Goal: Transaction & Acquisition: Purchase product/service

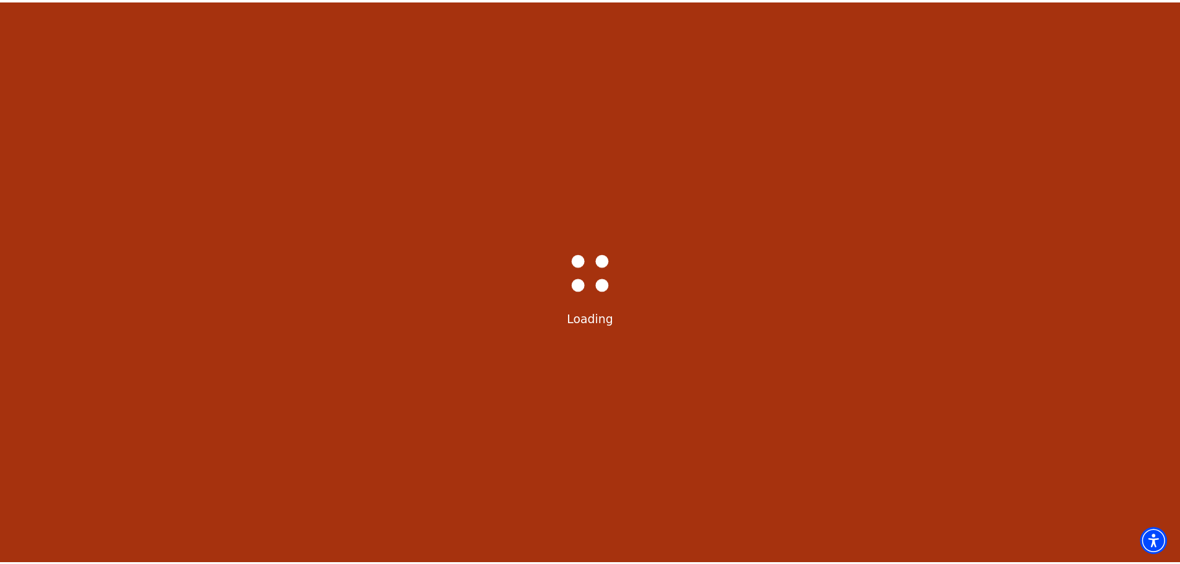
scroll to position [30, 0]
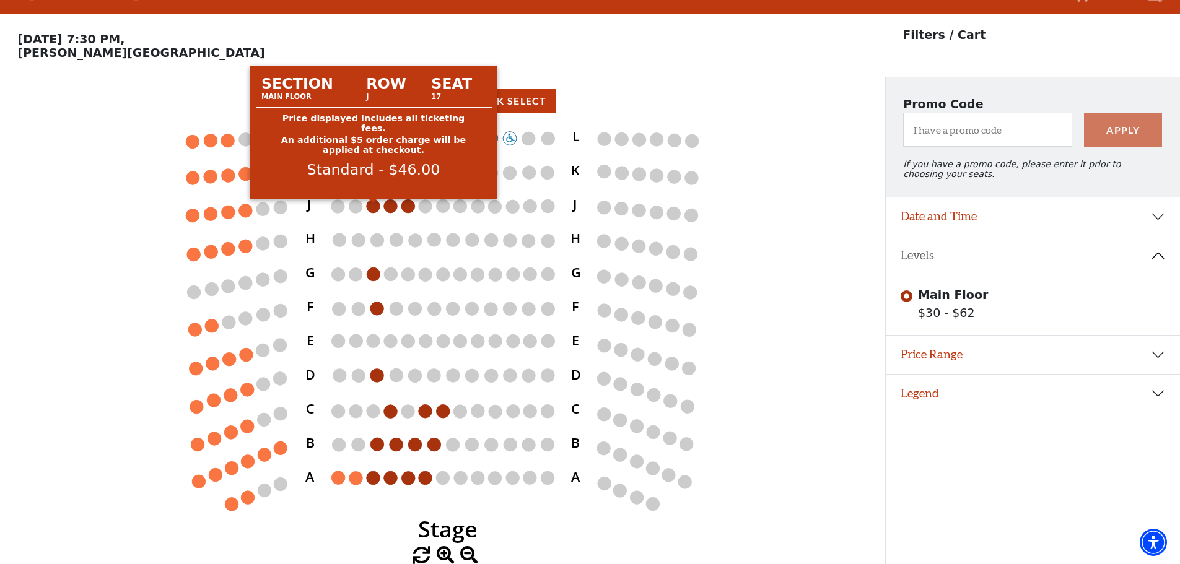
click at [376, 209] on circle at bounding box center [374, 206] width 14 height 14
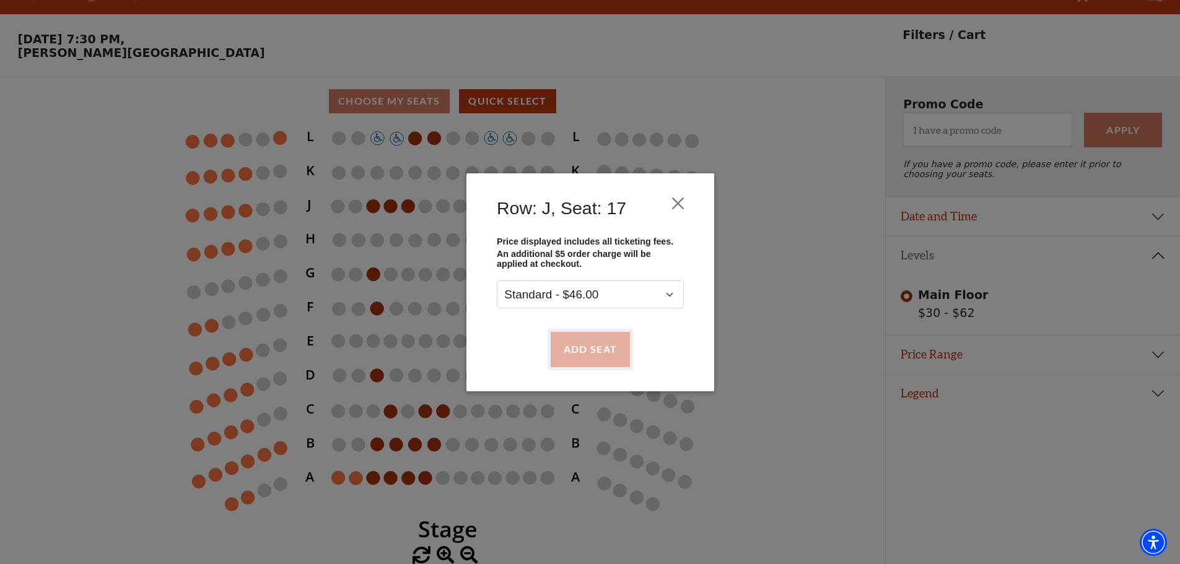
click at [593, 347] on button "Add Seat" at bounding box center [589, 349] width 79 height 35
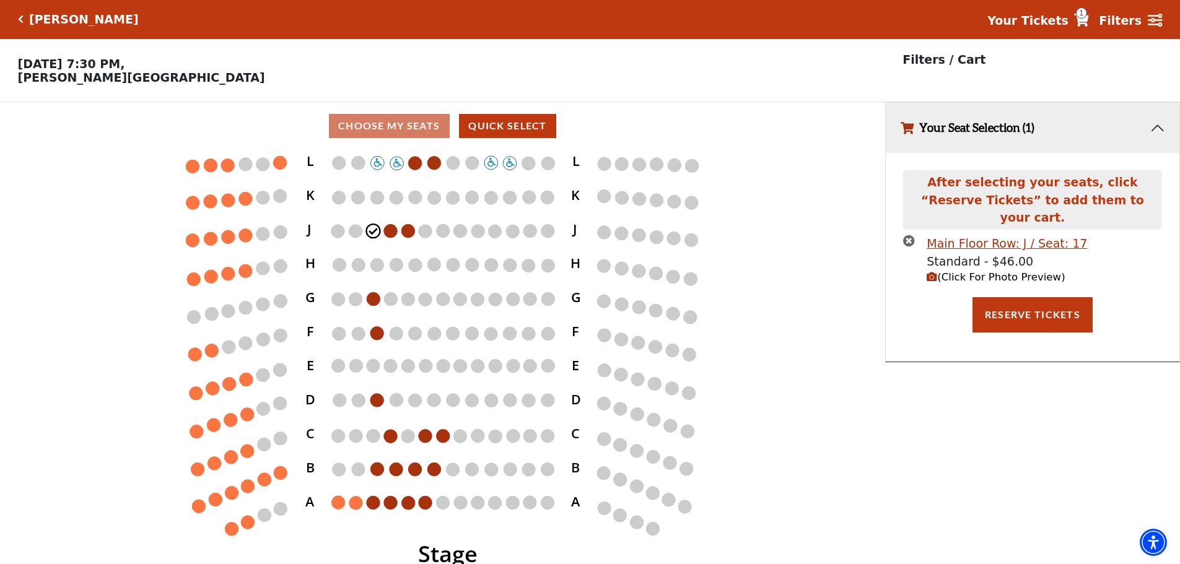
scroll to position [0, 0]
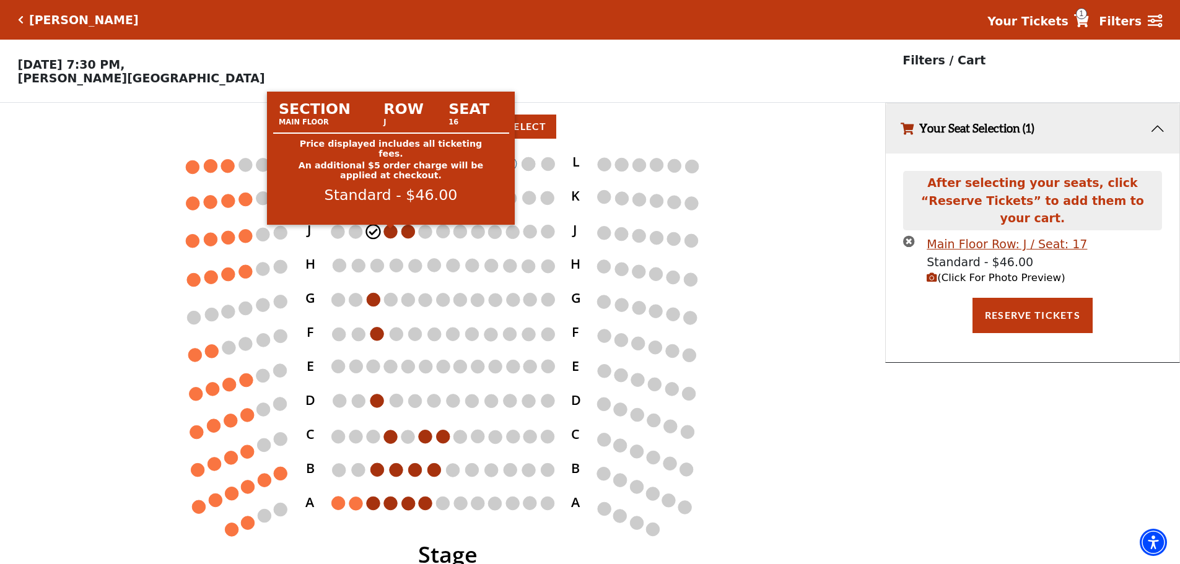
click at [385, 234] on circle at bounding box center [391, 232] width 14 height 14
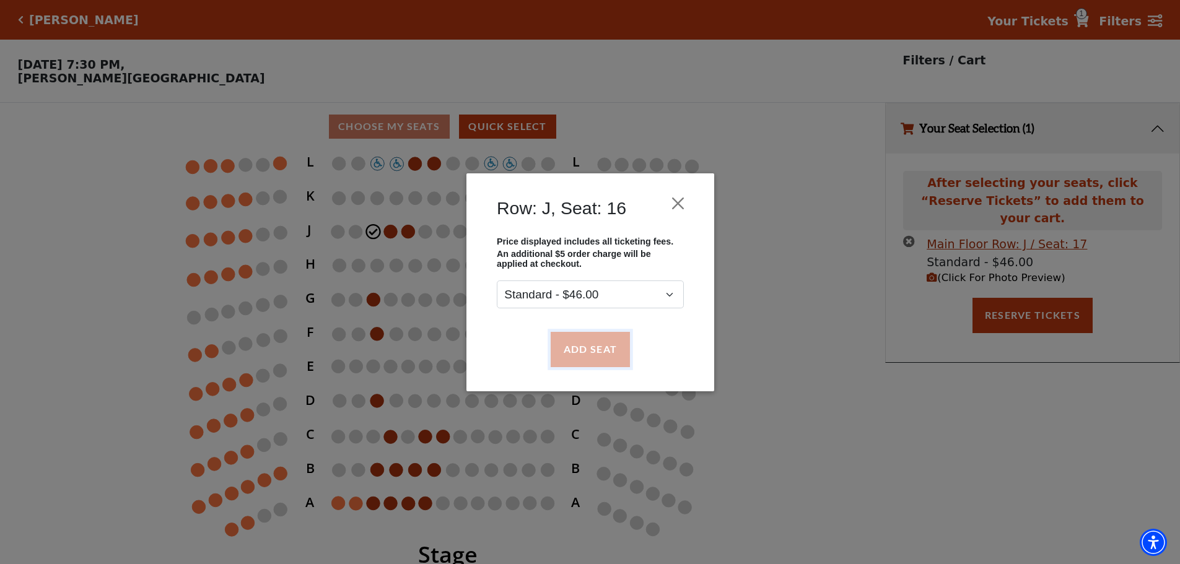
click at [598, 346] on button "Add Seat" at bounding box center [589, 349] width 79 height 35
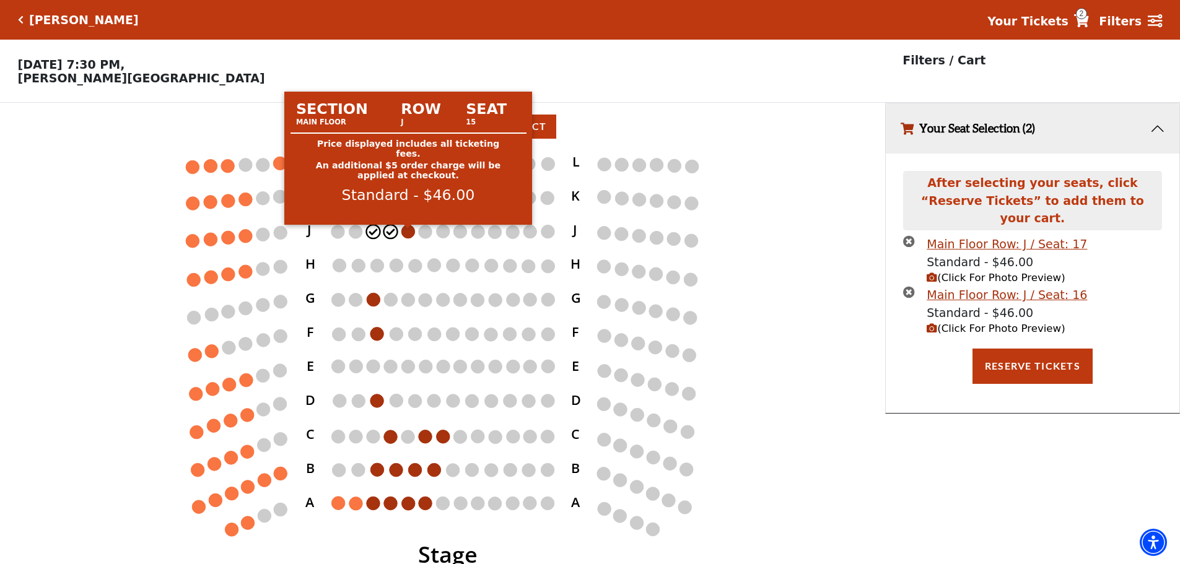
click at [407, 235] on circle at bounding box center [409, 232] width 14 height 14
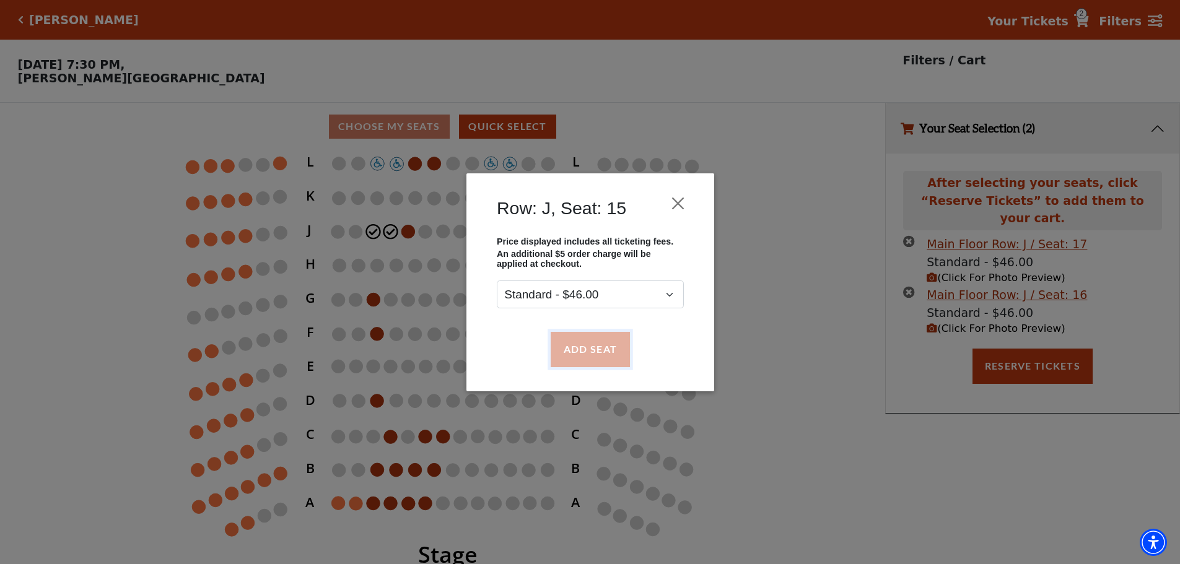
click at [580, 346] on button "Add Seat" at bounding box center [589, 349] width 79 height 35
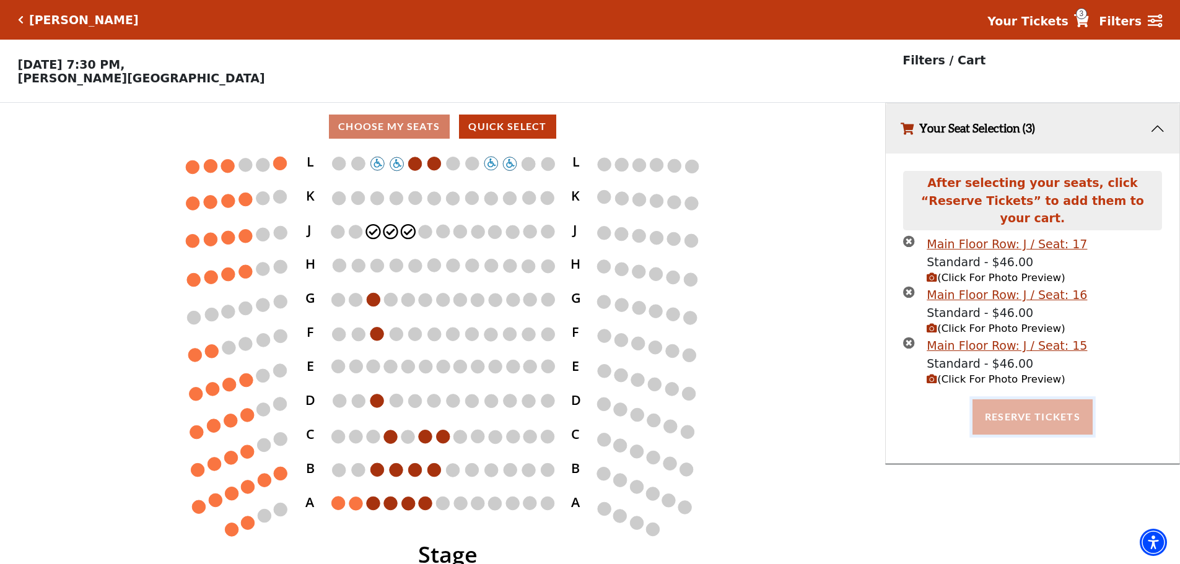
click at [1008, 400] on button "Reserve Tickets" at bounding box center [1033, 417] width 120 height 35
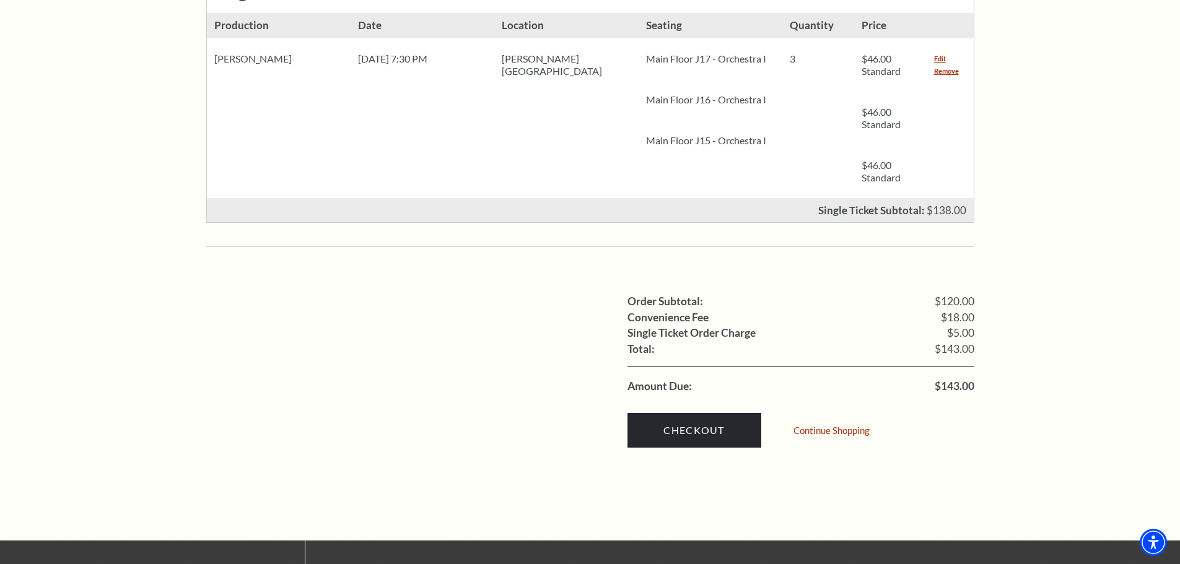
scroll to position [681, 0]
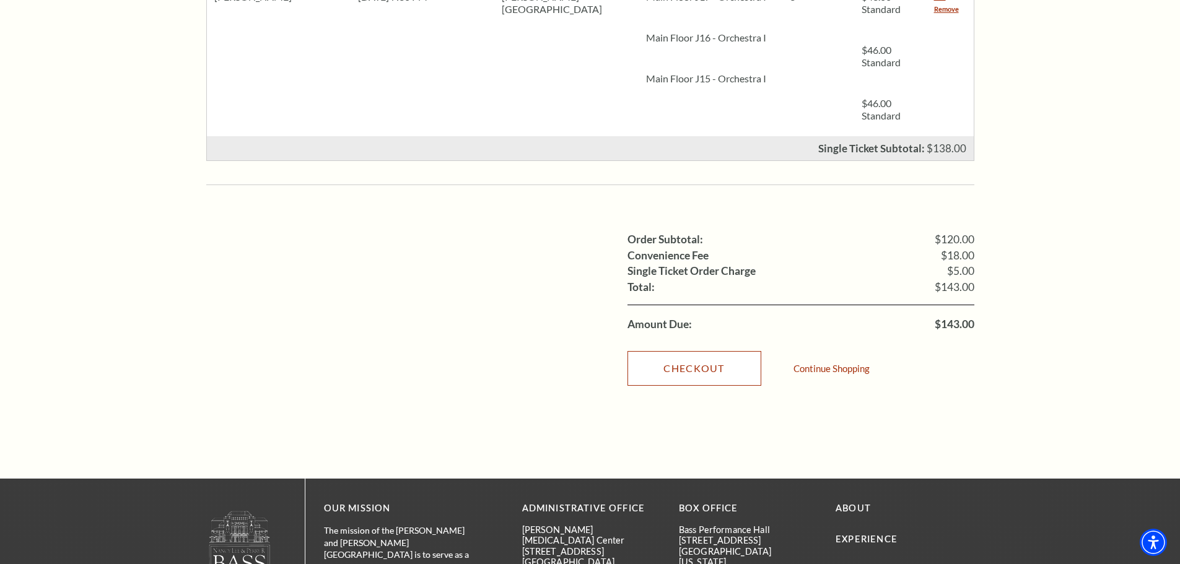
click at [681, 351] on link "Checkout" at bounding box center [695, 368] width 134 height 35
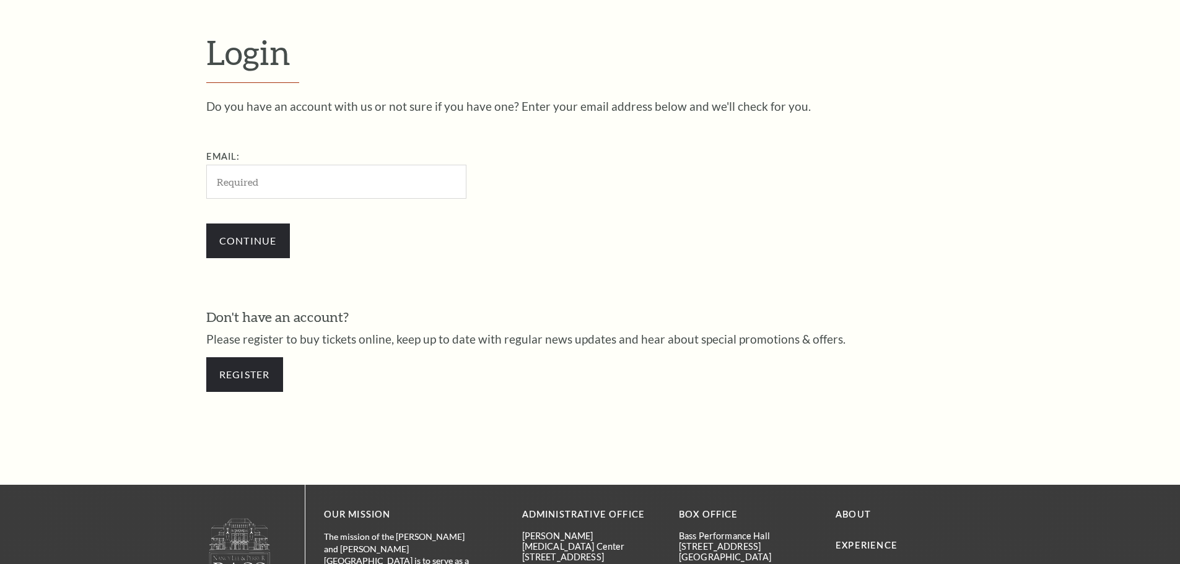
scroll to position [414, 0]
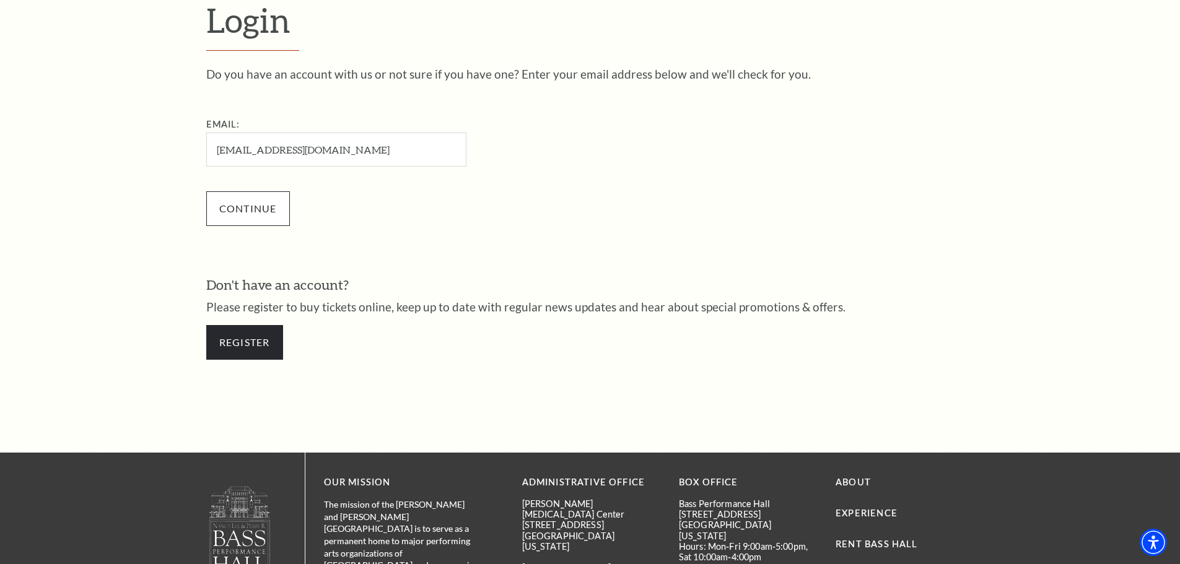
type input "fishermarsh@verizon.net"
click at [265, 211] on input "Continue" at bounding box center [248, 208] width 84 height 35
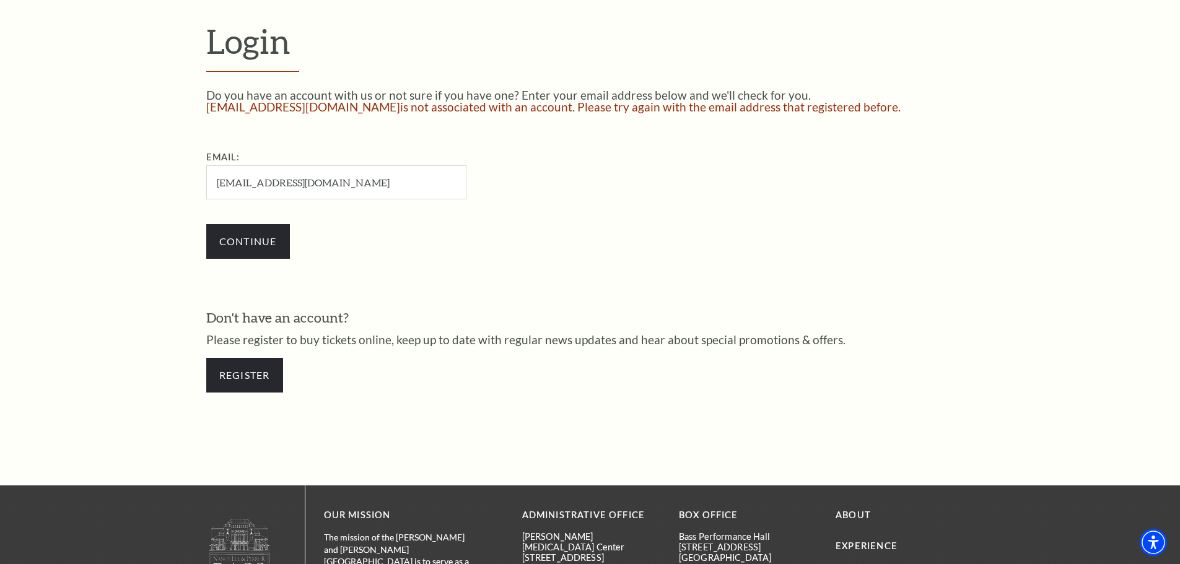
scroll to position [400, 0]
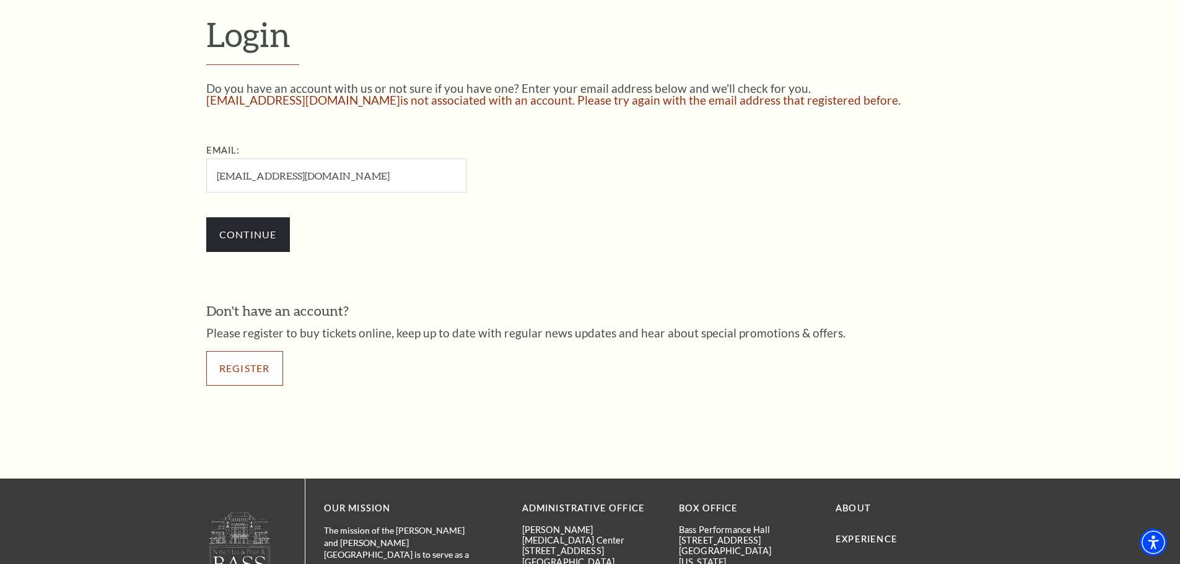
click at [263, 364] on link "Register" at bounding box center [244, 368] width 77 height 35
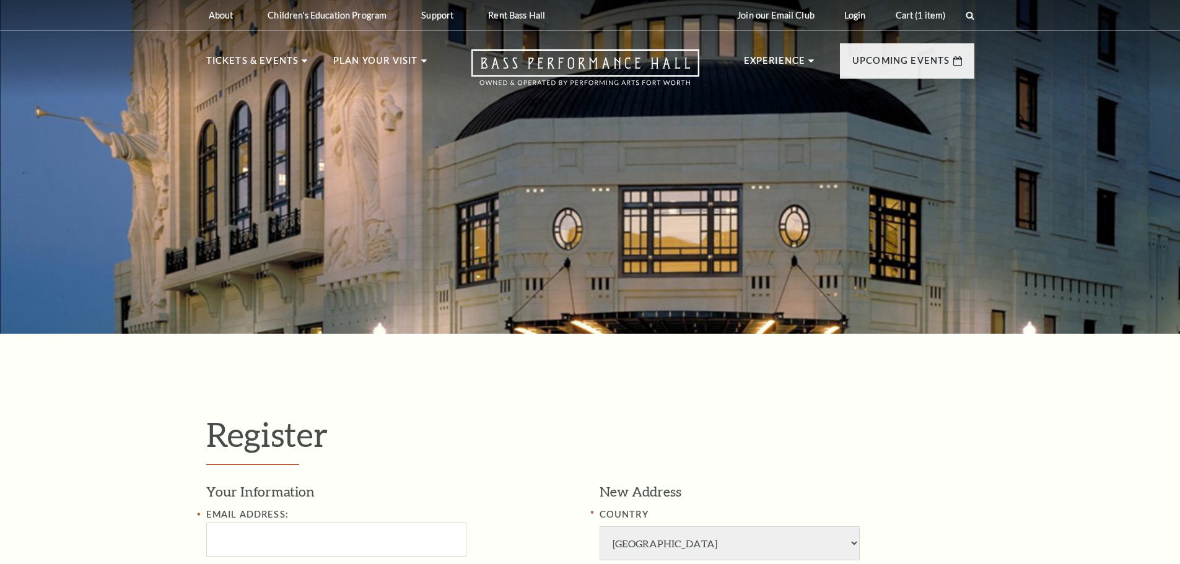
select select "1"
select select "[GEOGRAPHIC_DATA]"
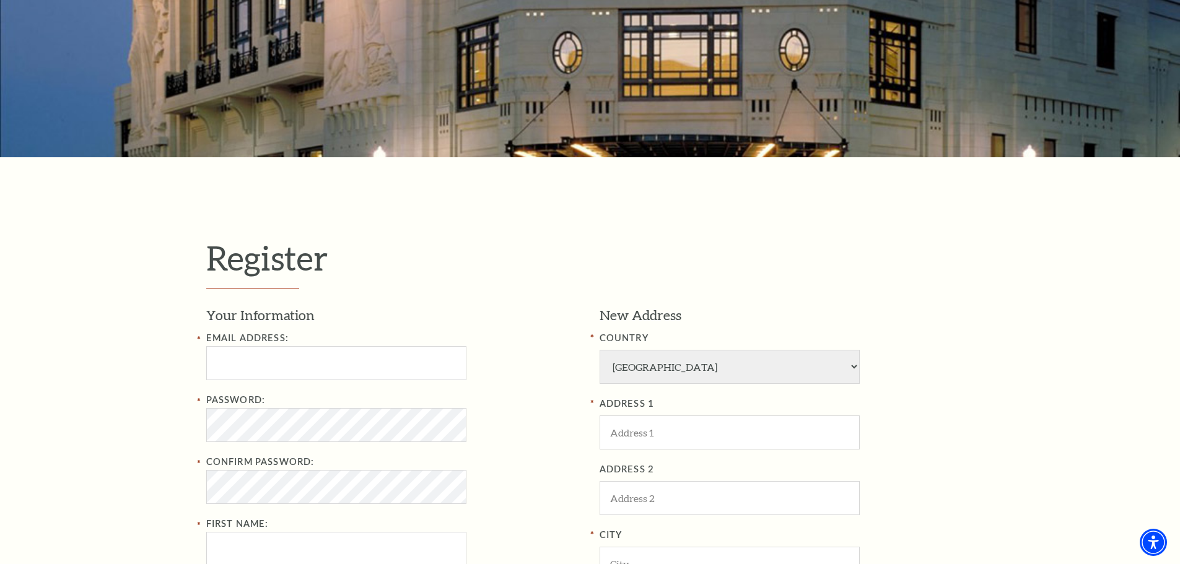
scroll to position [186, 0]
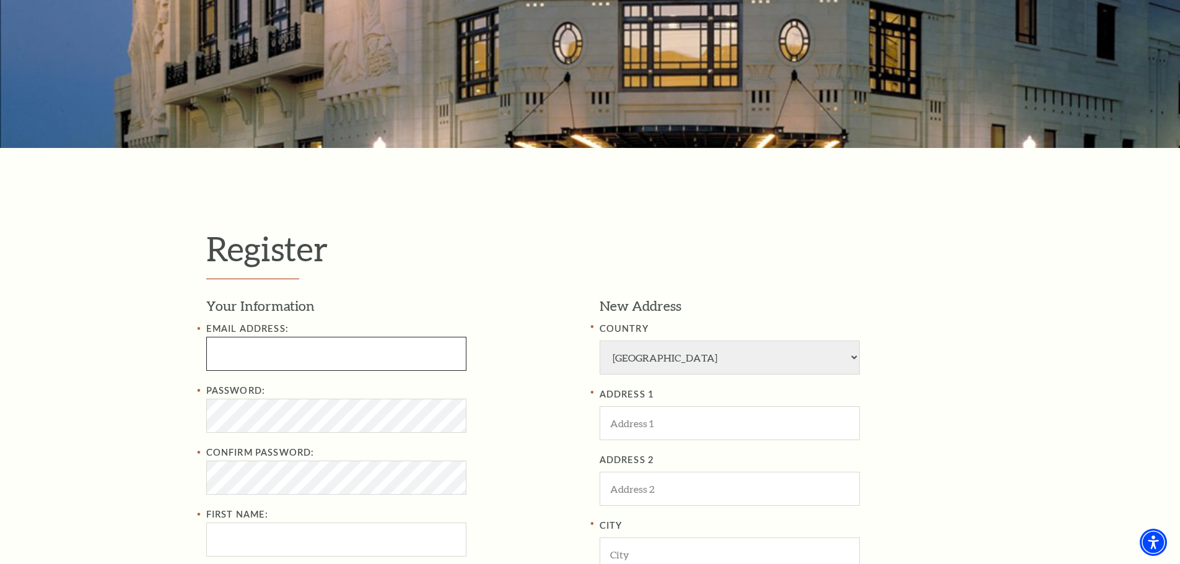
click at [263, 364] on input "Email Address:" at bounding box center [336, 354] width 260 height 34
type input "fishermarsh@verizon.net"
type input "Melissa"
type input "Marsh"
type input "9724164354"
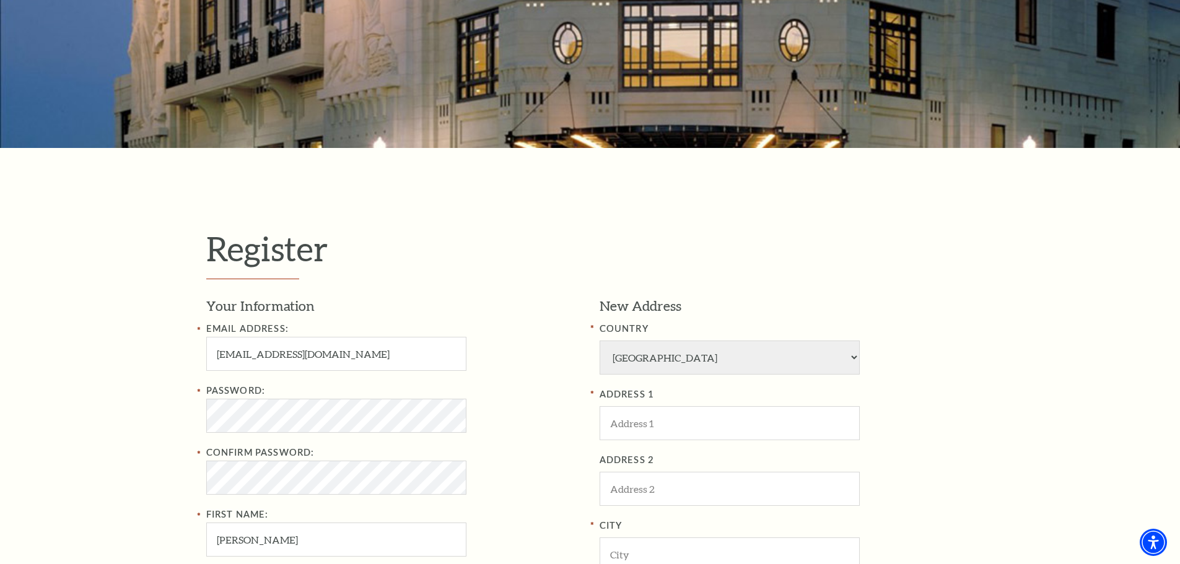
type input "2119 Rheims Dr"
type input "Carrollton"
type input "75006"
type input "972-416-4354"
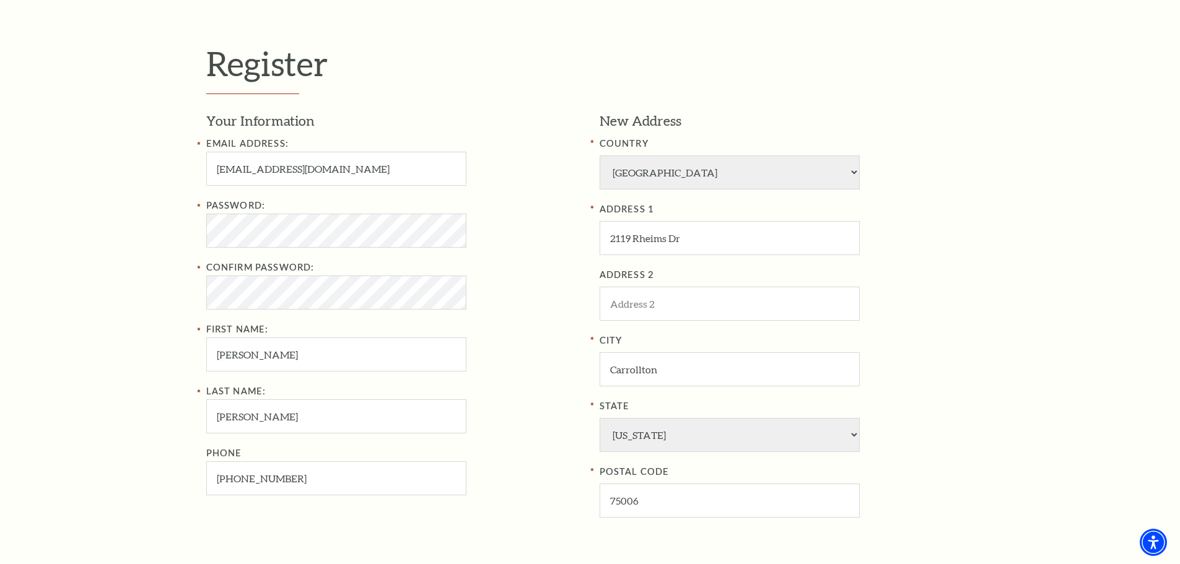
scroll to position [372, 0]
drag, startPoint x: 265, startPoint y: 354, endPoint x: 213, endPoint y: 358, distance: 52.2
click at [213, 358] on input "Melissa" at bounding box center [336, 354] width 260 height 34
type input "Howard"
click at [252, 421] on input "Marsh" at bounding box center [336, 416] width 260 height 34
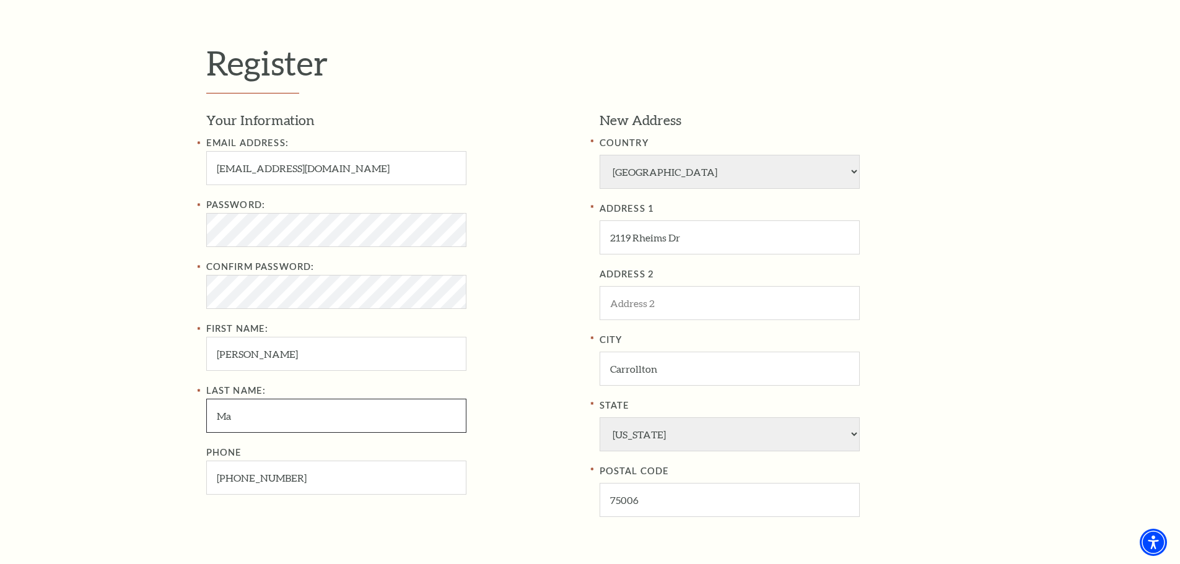
type input "M"
type input "Fisher"
drag, startPoint x: 286, startPoint y: 474, endPoint x: 214, endPoint y: 459, distance: 73.4
click at [214, 459] on div "Phone 972-416-4354" at bounding box center [393, 470] width 375 height 50
type input "214-557-3026"
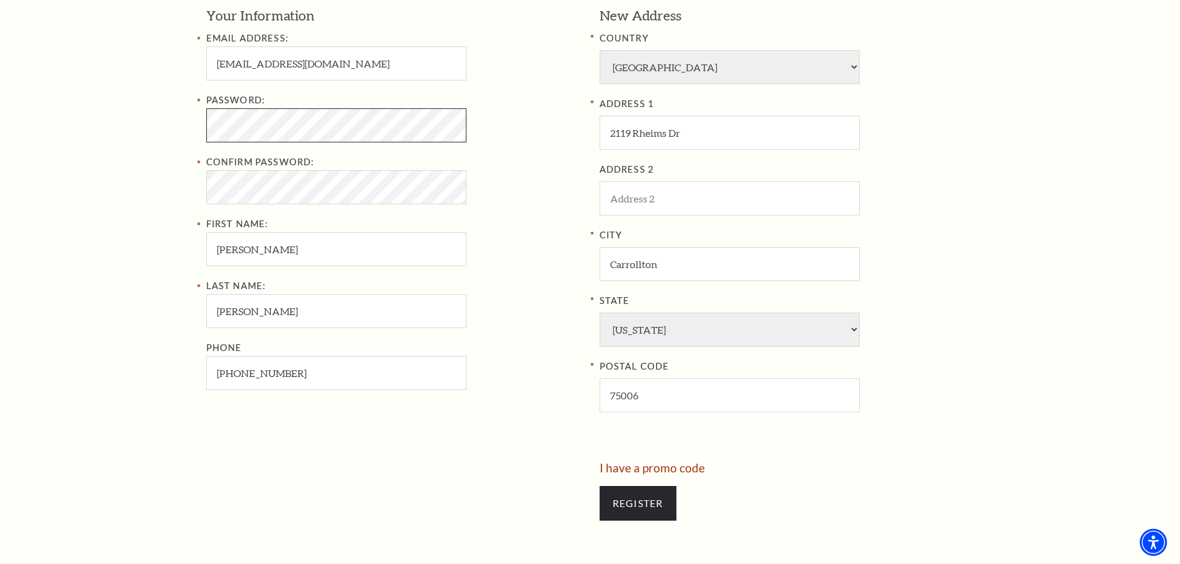
scroll to position [558, 0]
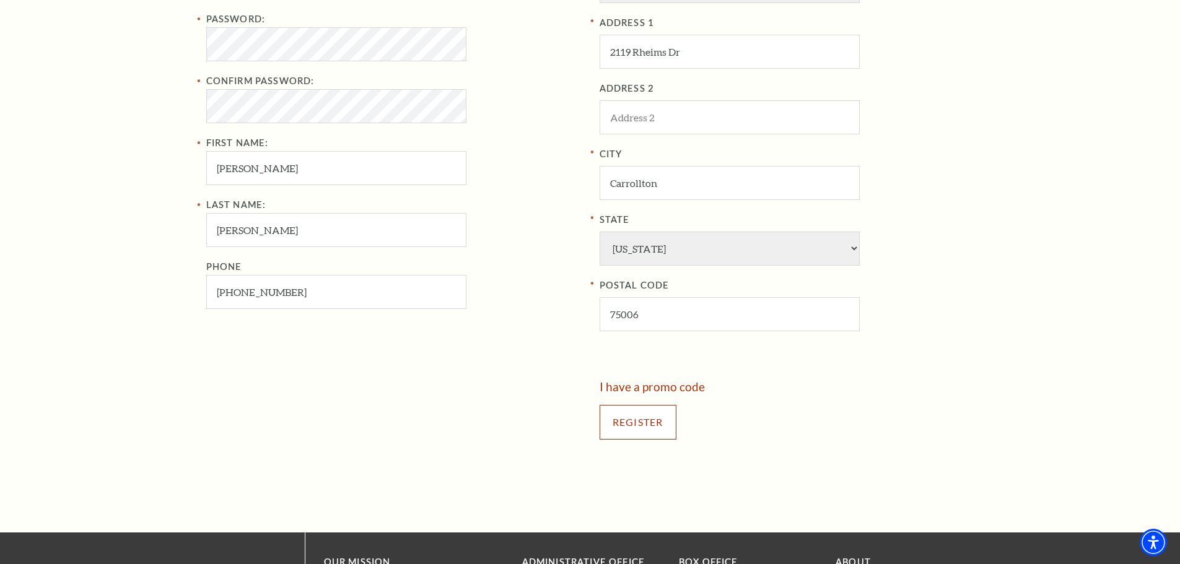
click at [630, 419] on input "Register" at bounding box center [638, 422] width 77 height 35
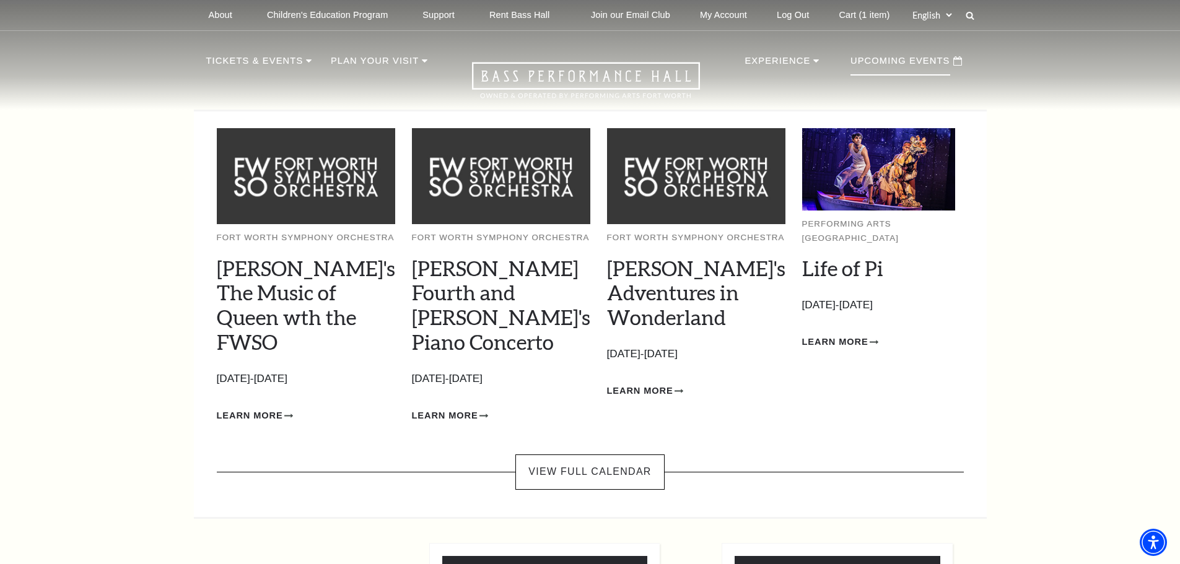
click at [895, 56] on p "Upcoming Events" at bounding box center [901, 64] width 100 height 22
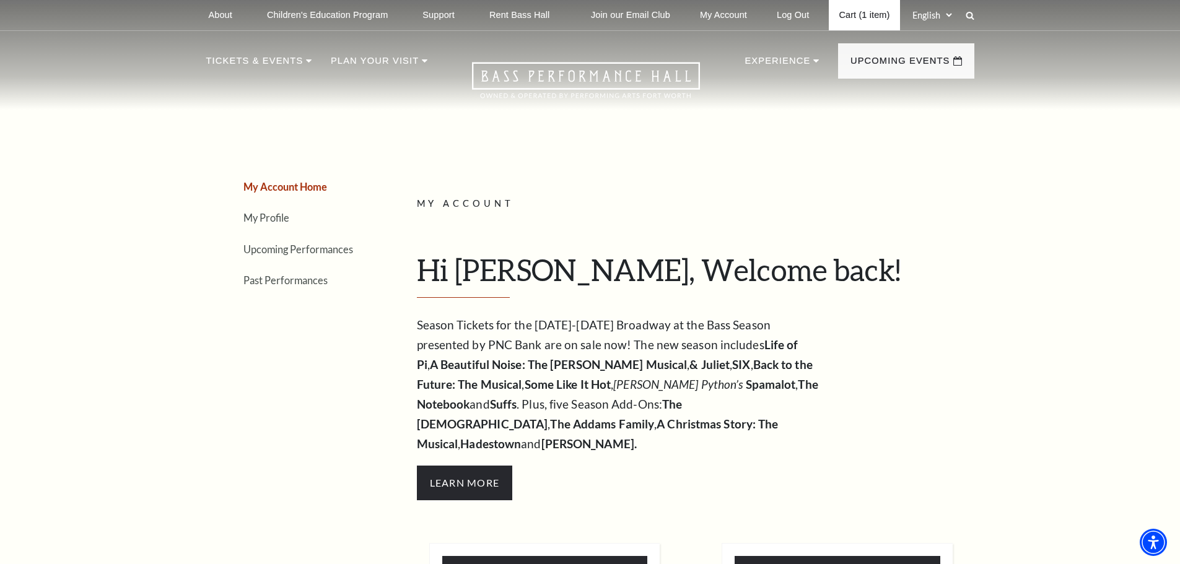
click at [854, 12] on link "Cart (1 item)" at bounding box center [864, 15] width 71 height 30
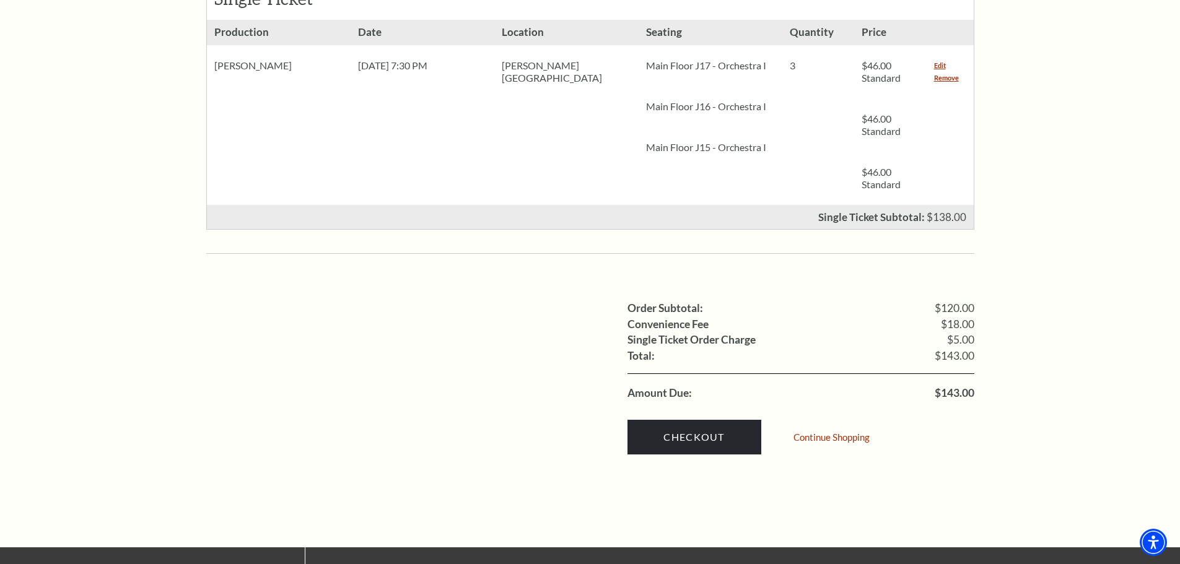
scroll to position [619, 0]
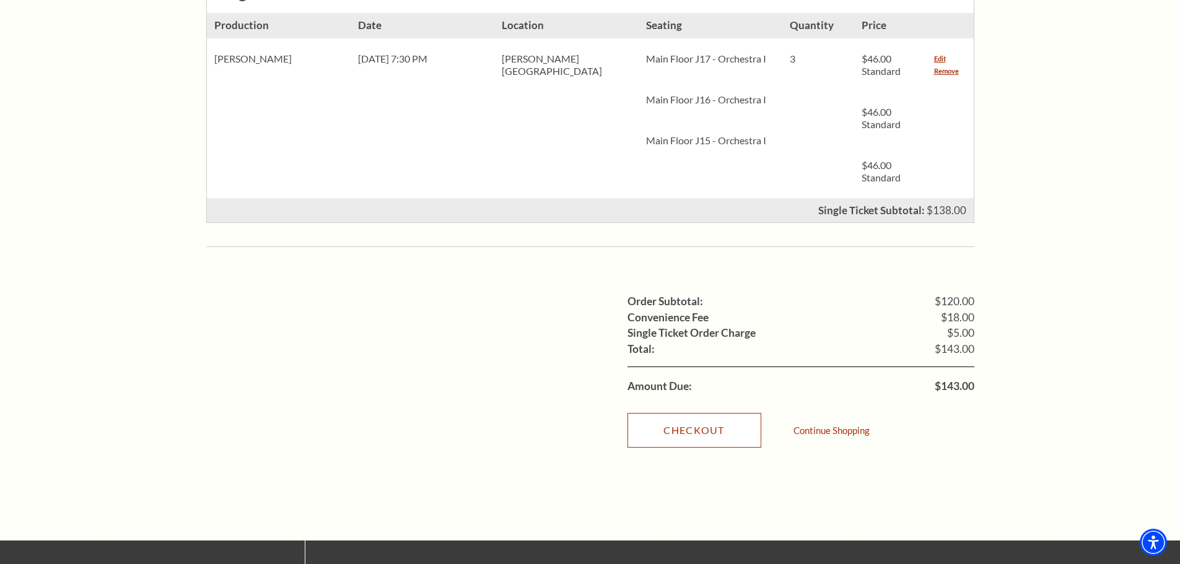
click at [702, 413] on link "Checkout" at bounding box center [695, 430] width 134 height 35
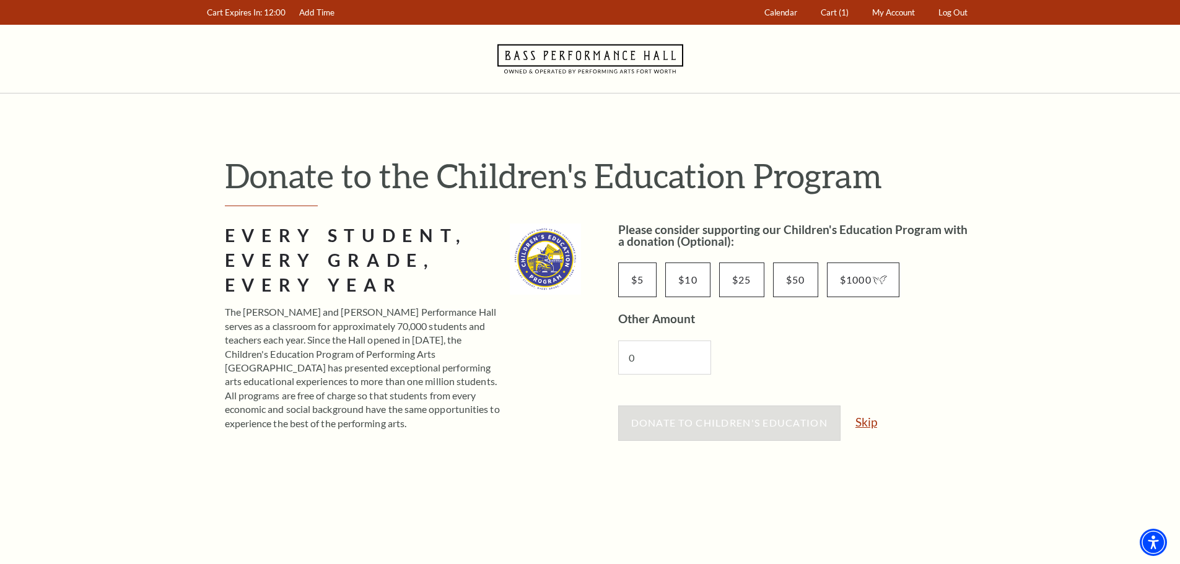
click at [866, 424] on link "Skip" at bounding box center [867, 422] width 22 height 12
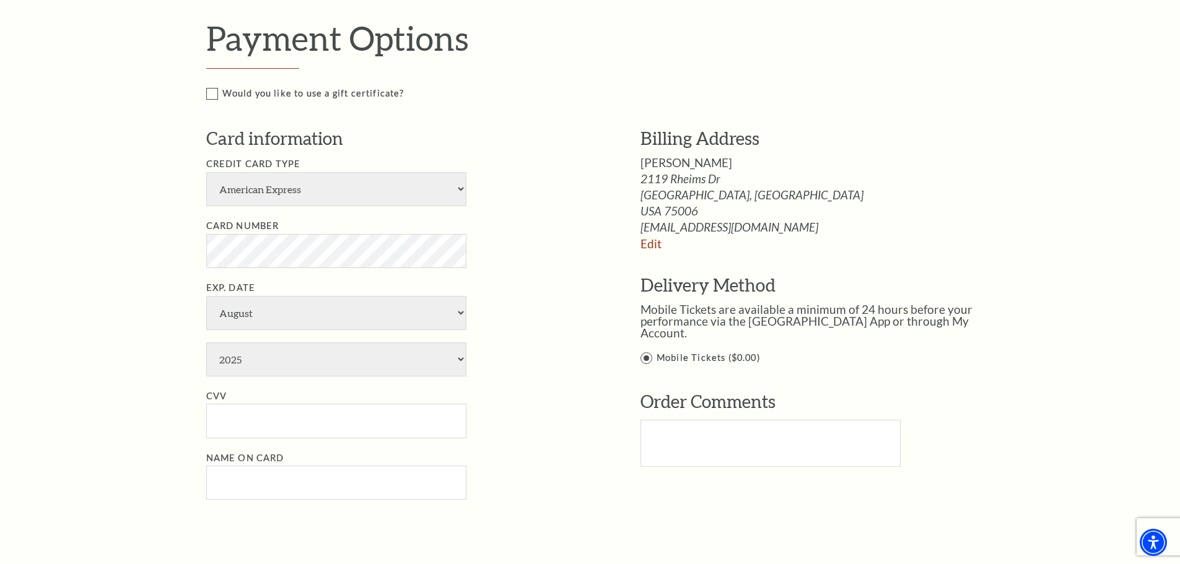
scroll to position [619, 0]
click at [460, 185] on select "American Express Visa Master Card Discover" at bounding box center [336, 188] width 260 height 34
select select "24"
click at [206, 171] on select "American Express Visa Master Card Discover" at bounding box center [336, 188] width 260 height 34
click at [245, 307] on select "January February March April May June July August September October November De…" at bounding box center [336, 312] width 260 height 34
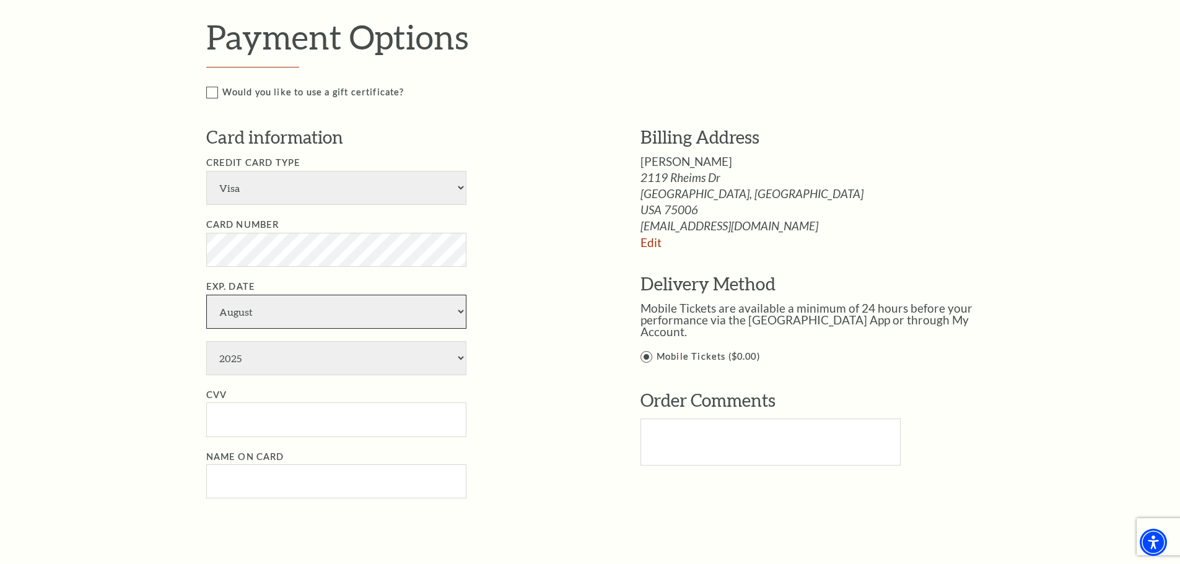
click at [206, 295] on select "January February March April May June July August September October November De…" at bounding box center [336, 312] width 260 height 34
click at [94, 307] on div "Notice × Tickets cannot be removed during a Ticket Exchange. Choose Start Over …" at bounding box center [590, 204] width 1180 height 1460
click at [362, 364] on select "2025 2026 2027 2028 2029 2030 2031 2032 2033 2034" at bounding box center [336, 358] width 260 height 34
select select "2027"
click at [206, 341] on select "2025 2026 2027 2028 2029 2030 2031 2032 2033 2034" at bounding box center [336, 358] width 260 height 34
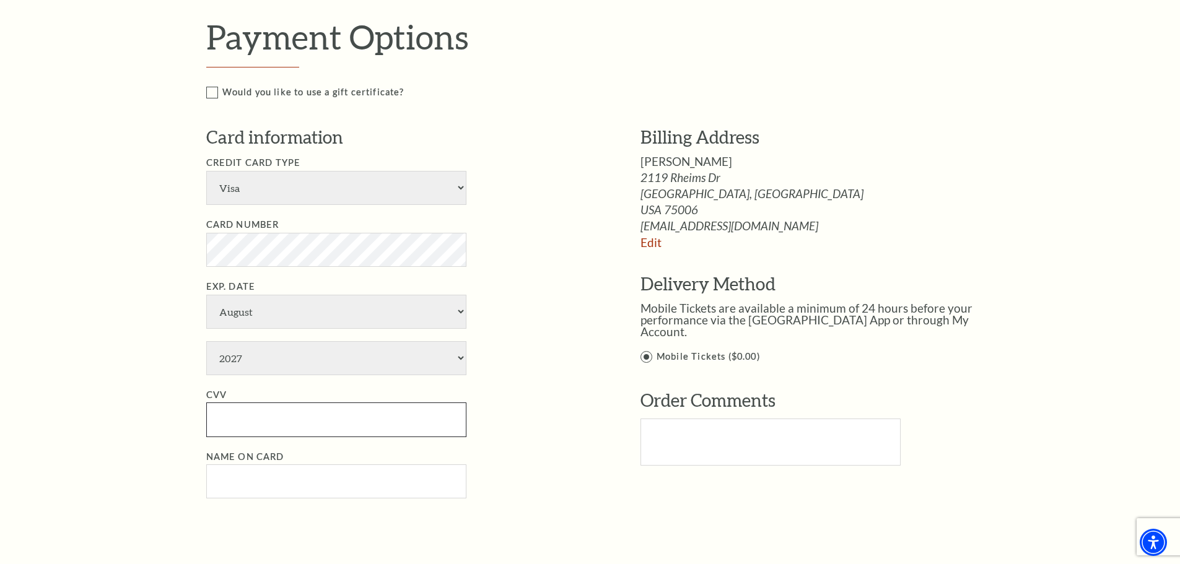
click at [276, 422] on input "CVV" at bounding box center [336, 420] width 260 height 34
type input "898"
click at [259, 473] on input "Name on Card" at bounding box center [336, 482] width 260 height 34
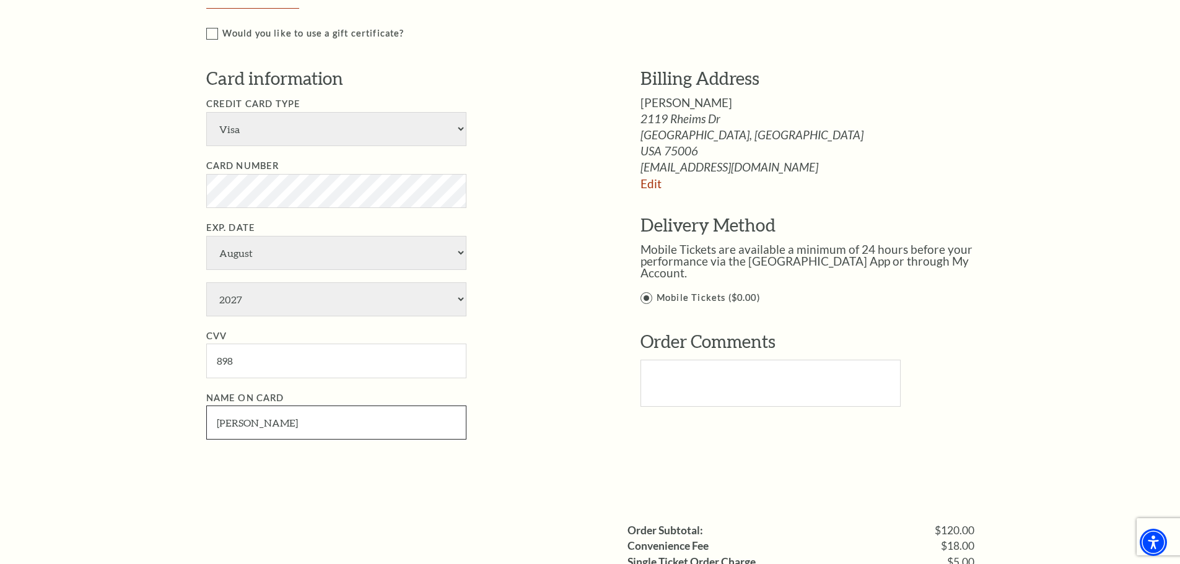
scroll to position [681, 0]
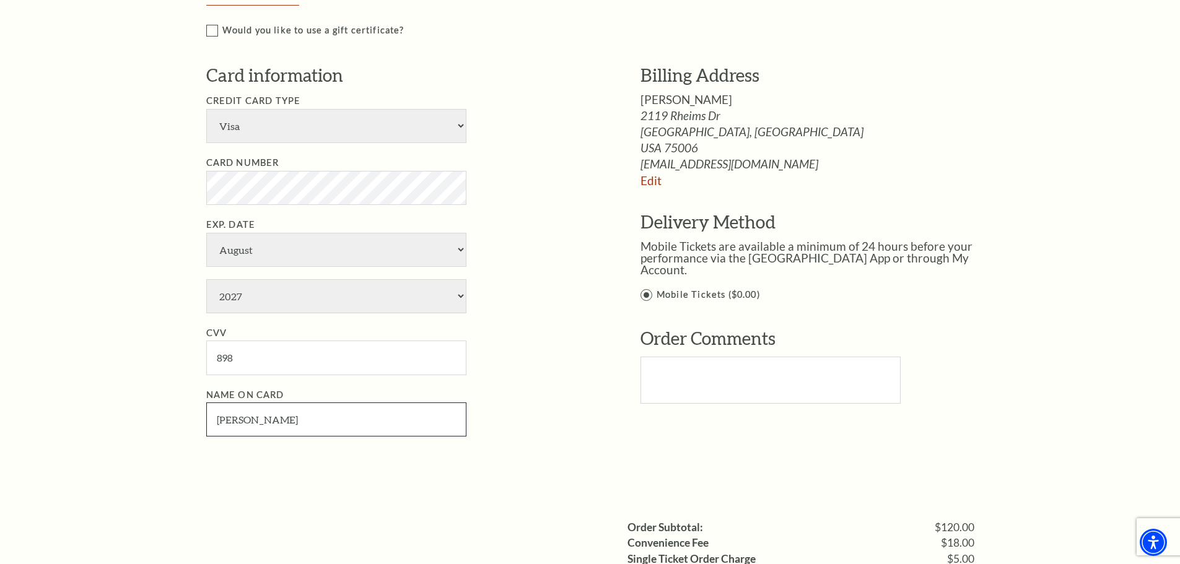
type input "Howard V Fisher"
click at [642, 287] on label "Mobile Tickets ($0.00)" at bounding box center [821, 294] width 360 height 15
click at [0, 0] on input "Mobile Tickets ($0.00)" at bounding box center [0, 0] width 0 height 0
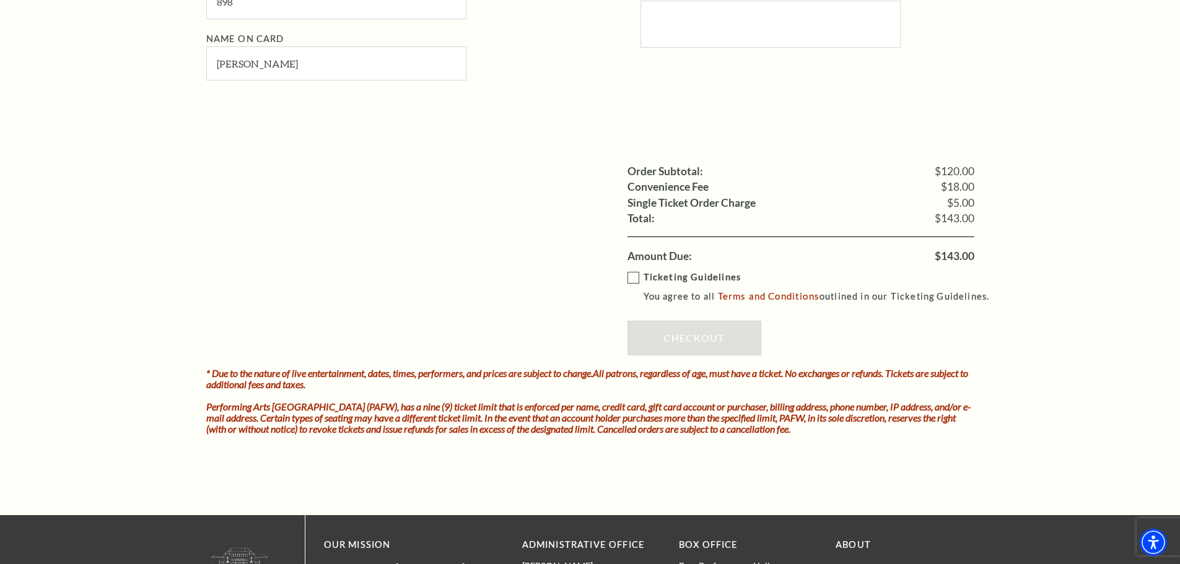
scroll to position [1053, 0]
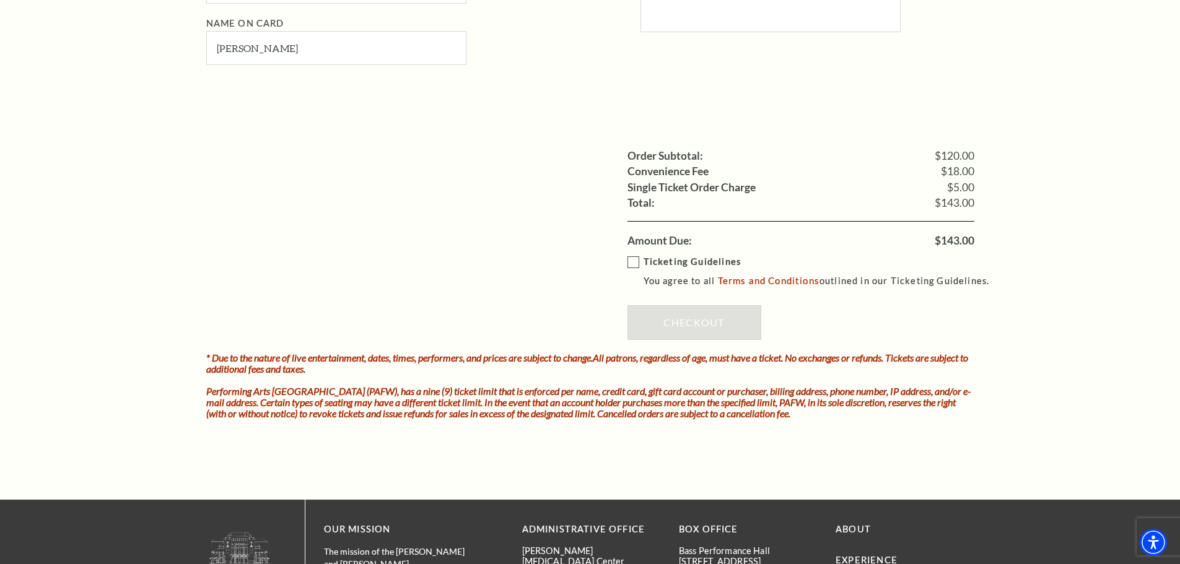
click at [631, 259] on label "Ticketing Guidelines You agree to all Terms and Conditions outlined in our Tick…" at bounding box center [815, 272] width 374 height 34
click at [0, 0] on input "Ticketing Guidelines You agree to all Terms and Conditions outlined in our Tick…" at bounding box center [0, 0] width 0 height 0
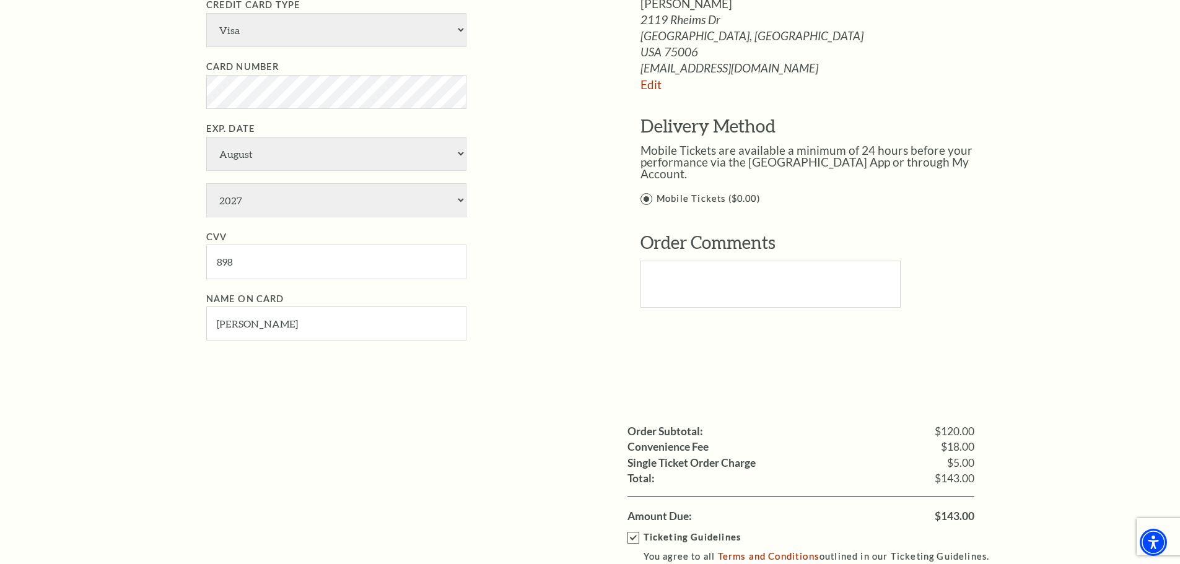
scroll to position [991, 0]
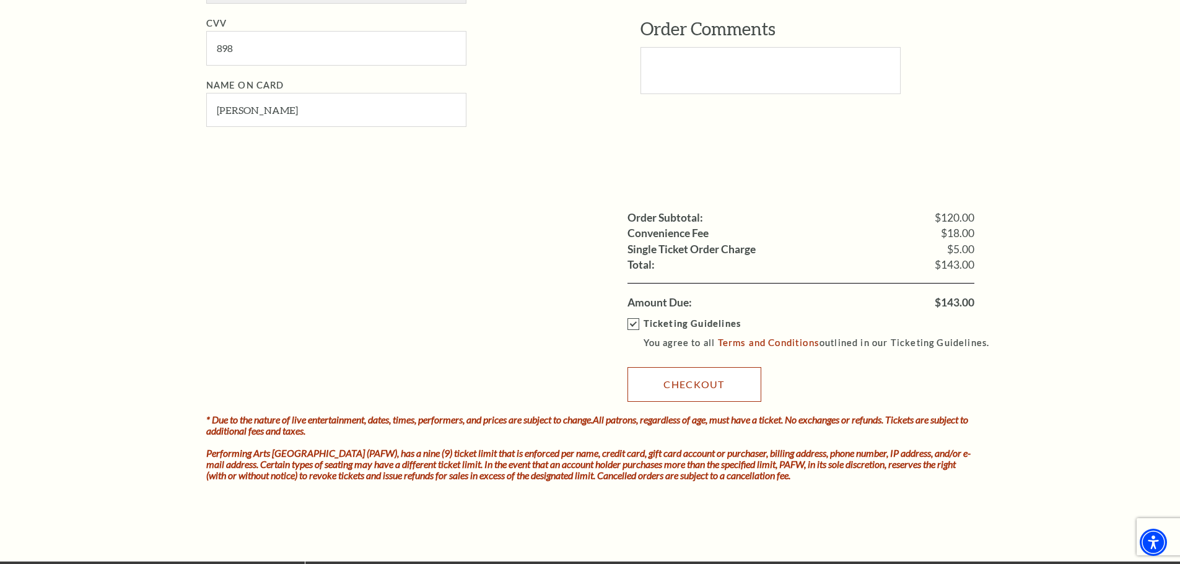
click at [703, 380] on link "Checkout" at bounding box center [695, 384] width 134 height 35
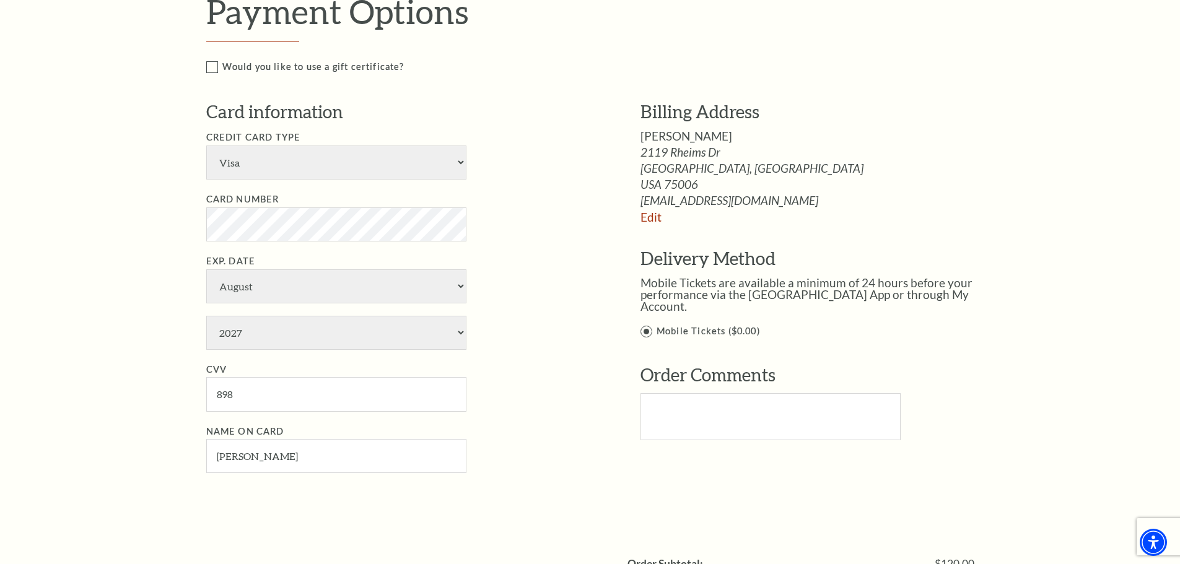
scroll to position [681, 0]
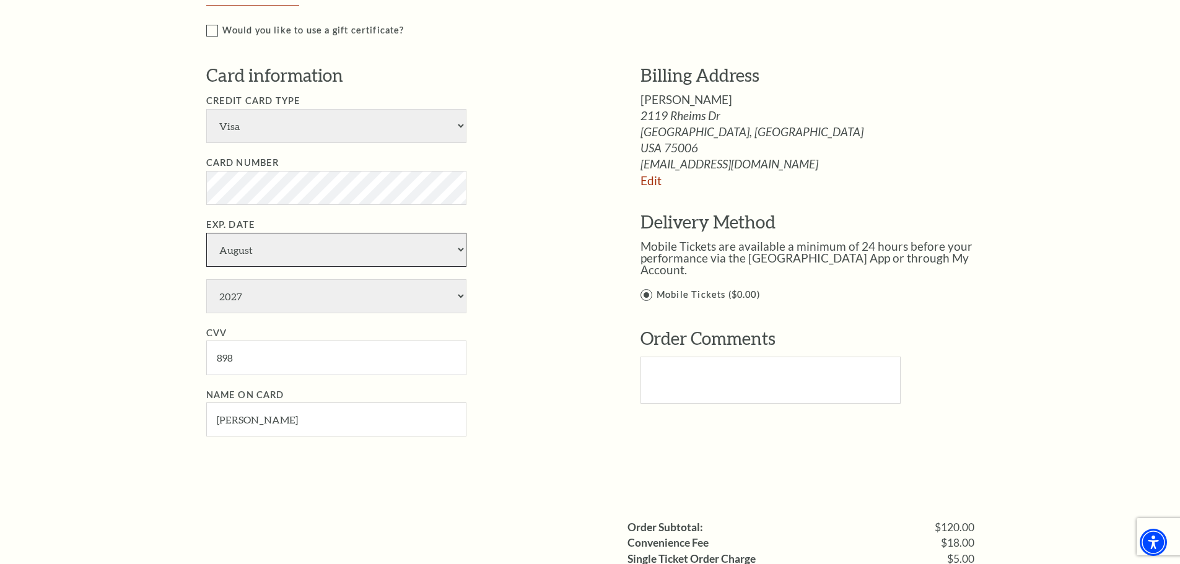
click at [430, 247] on select "January February March April May June July August September October November De…" at bounding box center [336, 250] width 260 height 34
click at [206, 233] on select "January February March April May June July August September October November De…" at bounding box center [336, 250] width 260 height 34
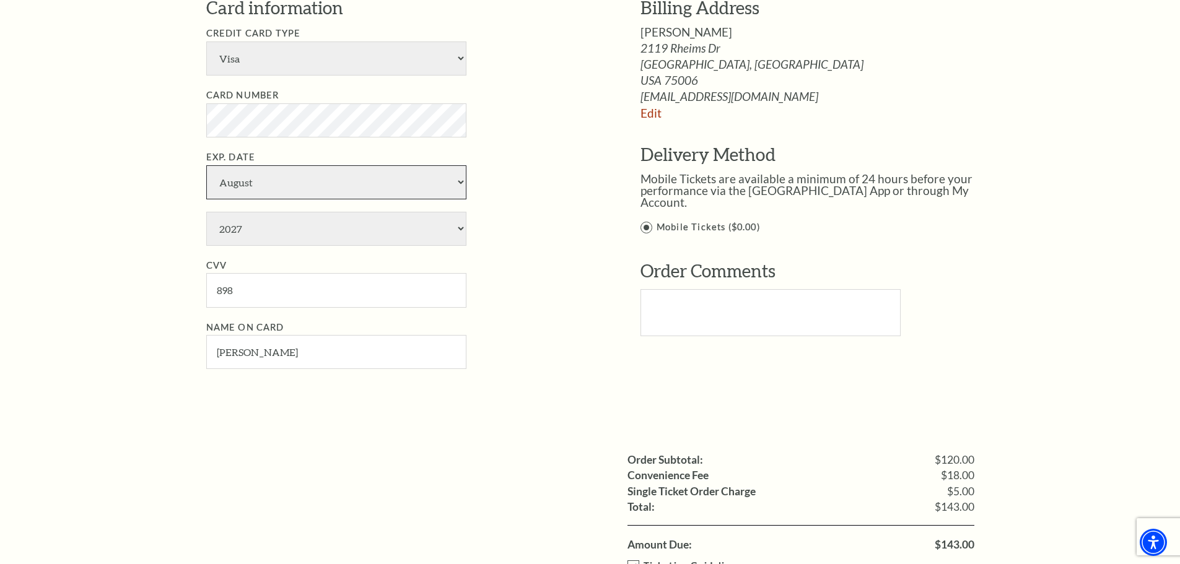
scroll to position [743, 0]
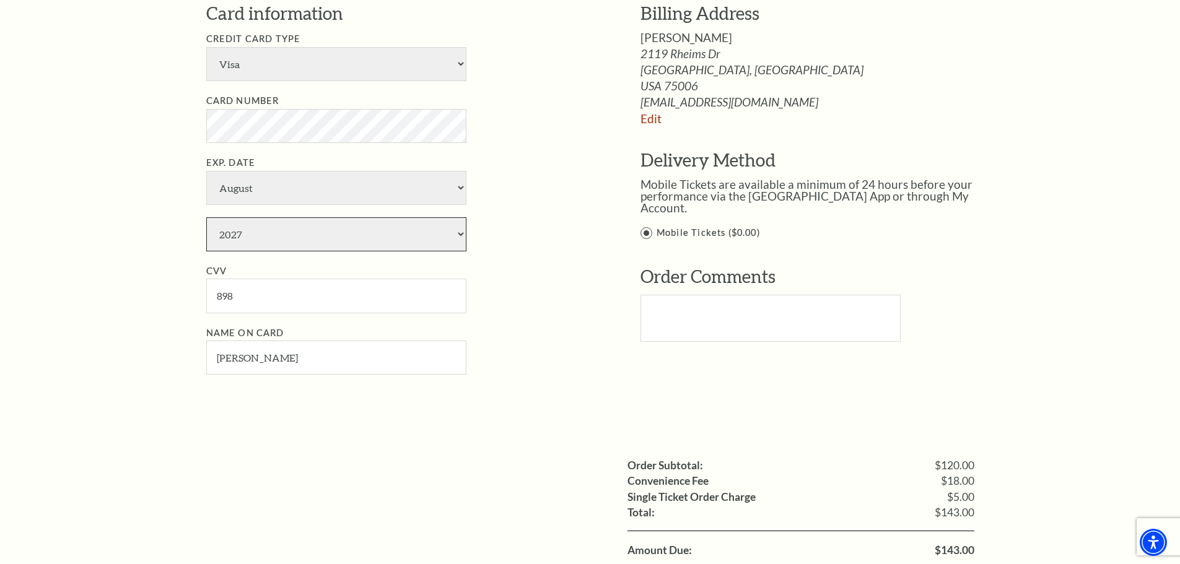
click at [458, 235] on select "2025 2026 2027 2028 2029 2030 2031 2032 2033 2034" at bounding box center [336, 234] width 260 height 34
select select "2028"
click at [206, 217] on select "2025 2026 2027 2028 2029 2030 2031 2032 2033 2034" at bounding box center [336, 234] width 260 height 34
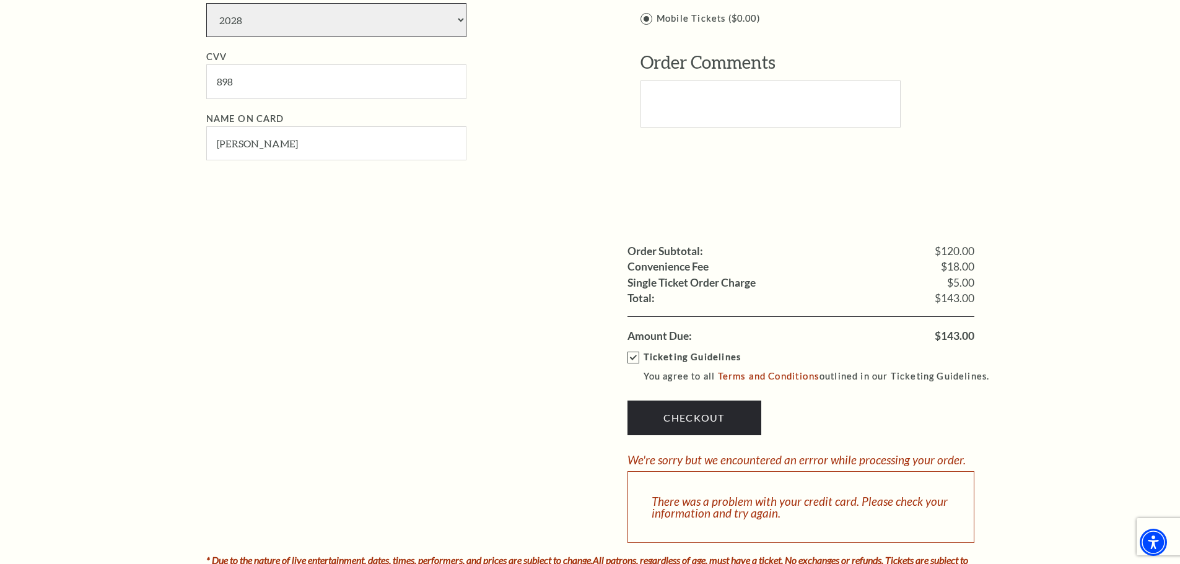
scroll to position [1053, 0]
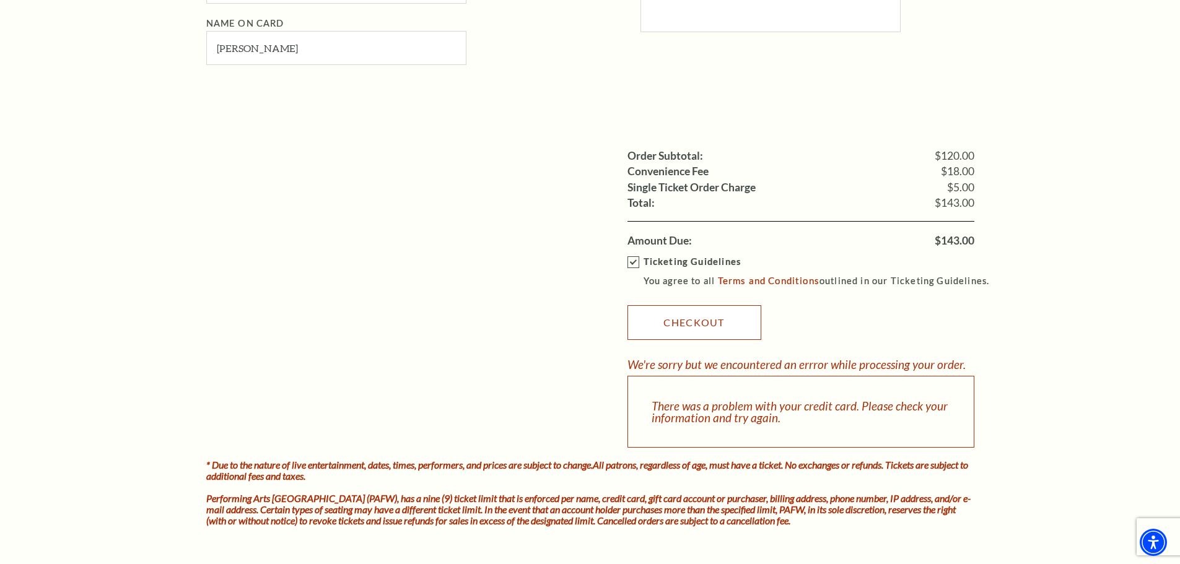
click at [709, 325] on link "Checkout" at bounding box center [695, 322] width 134 height 35
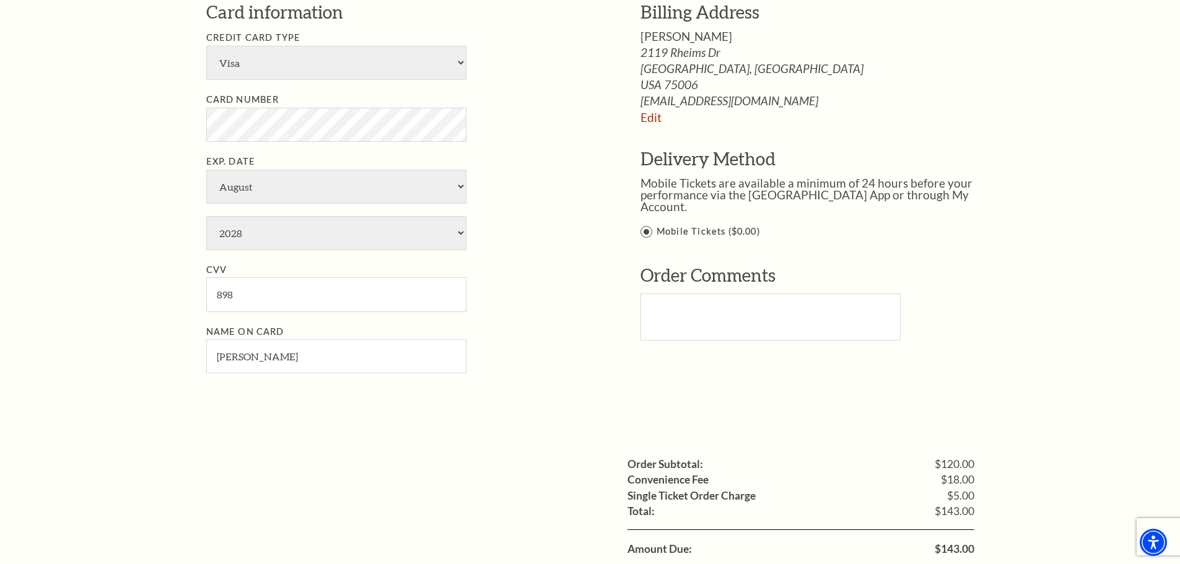
scroll to position [743, 0]
click at [426, 188] on select "January February March April May June July August September October November De…" at bounding box center [336, 188] width 260 height 34
select select "7"
click at [206, 171] on select "January February March April May June July August September October November De…" at bounding box center [336, 188] width 260 height 34
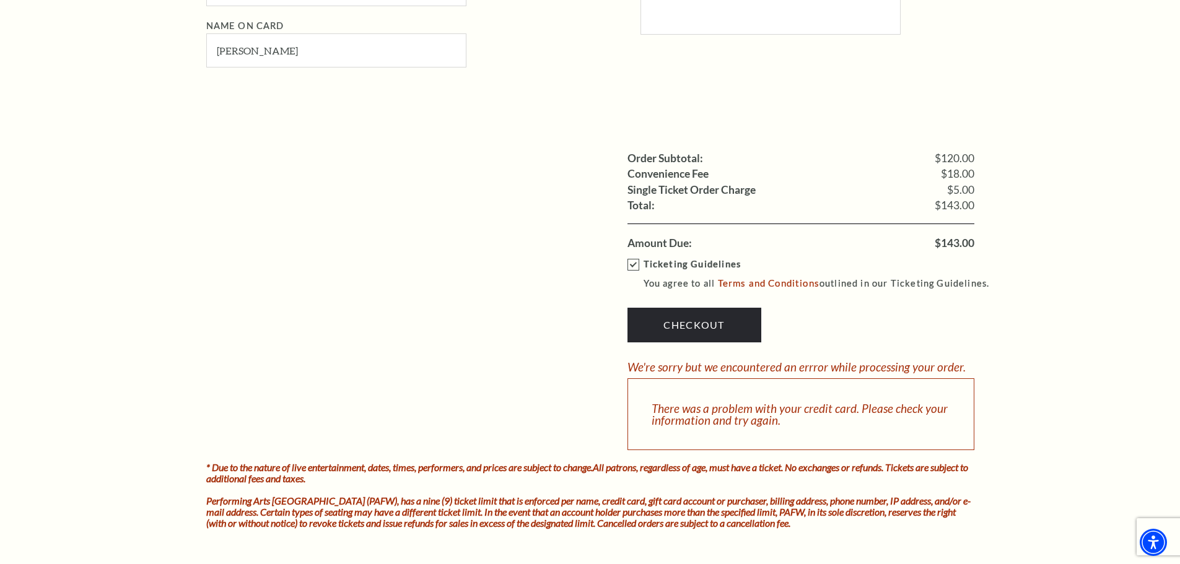
scroll to position [1053, 0]
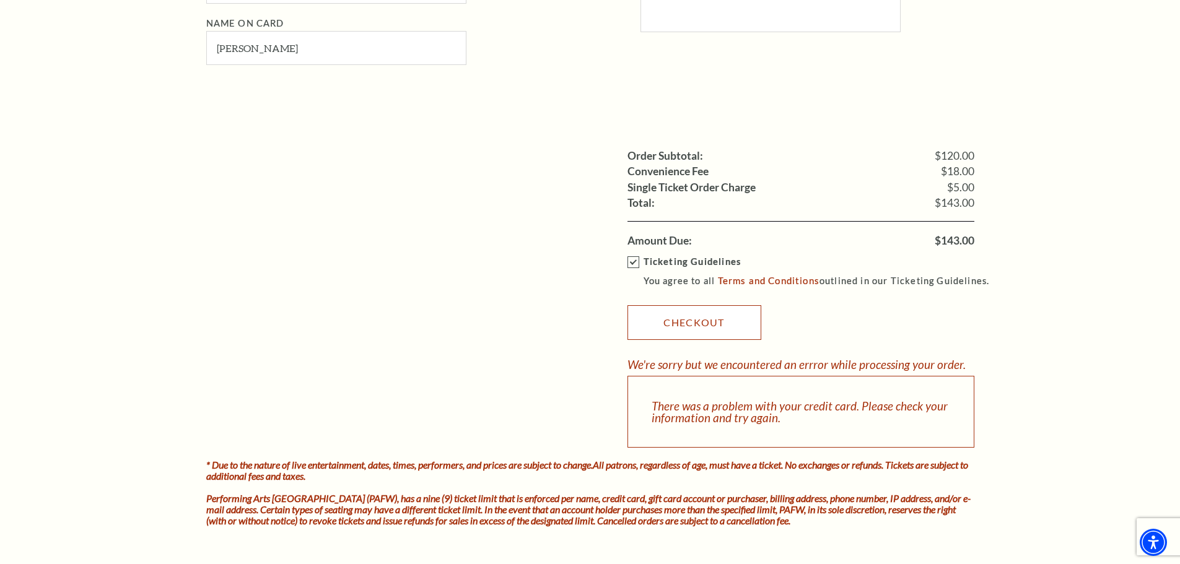
click at [708, 322] on link "Checkout" at bounding box center [695, 322] width 134 height 35
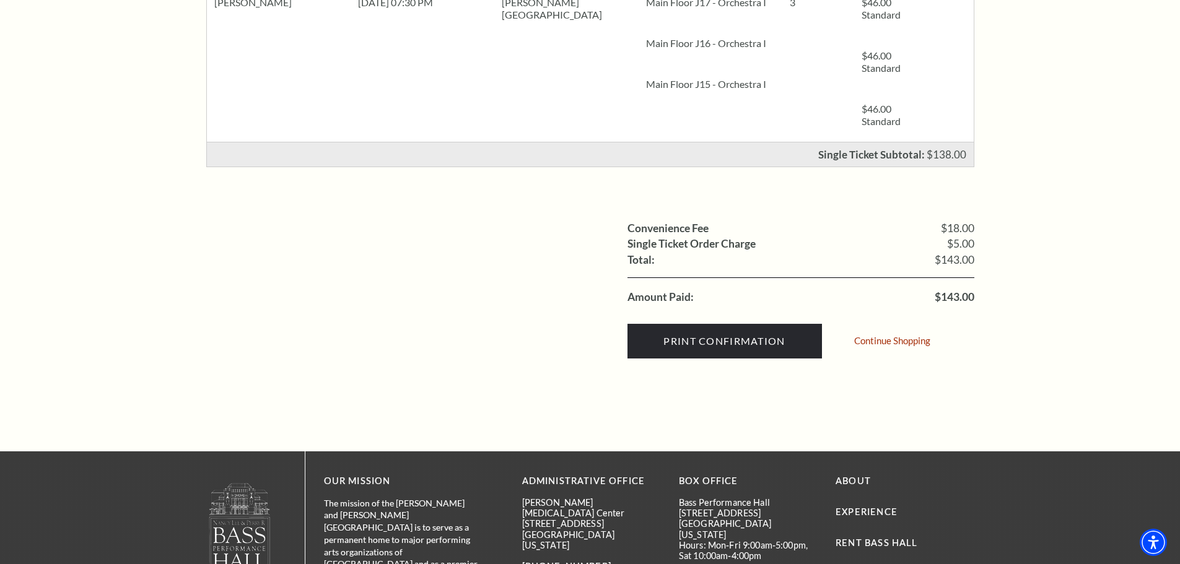
scroll to position [372, 0]
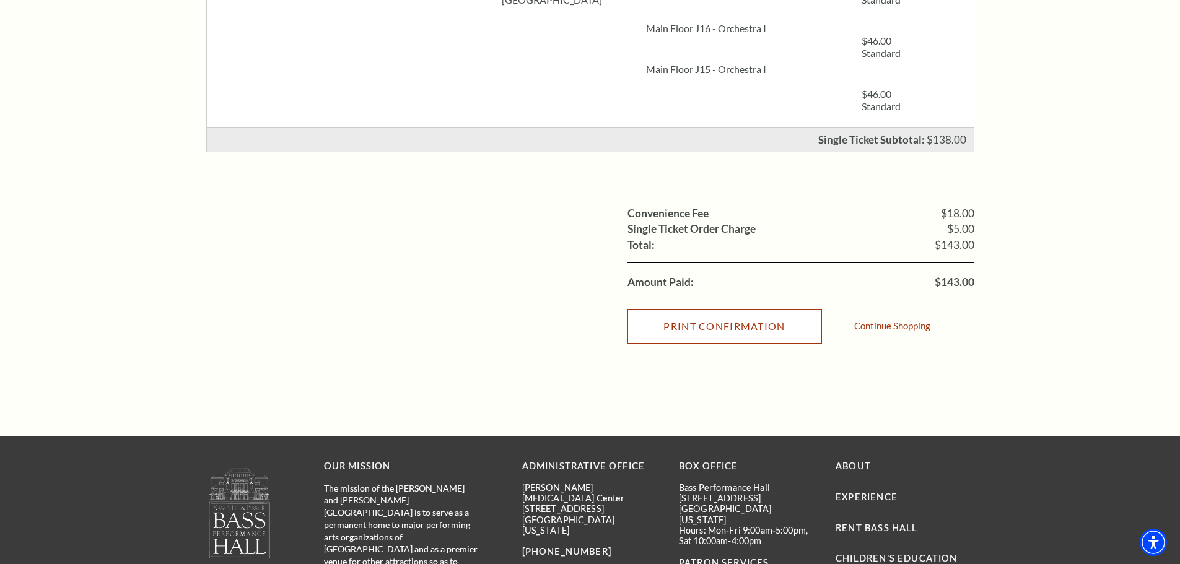
click at [737, 322] on input "Print Confirmation" at bounding box center [725, 326] width 195 height 35
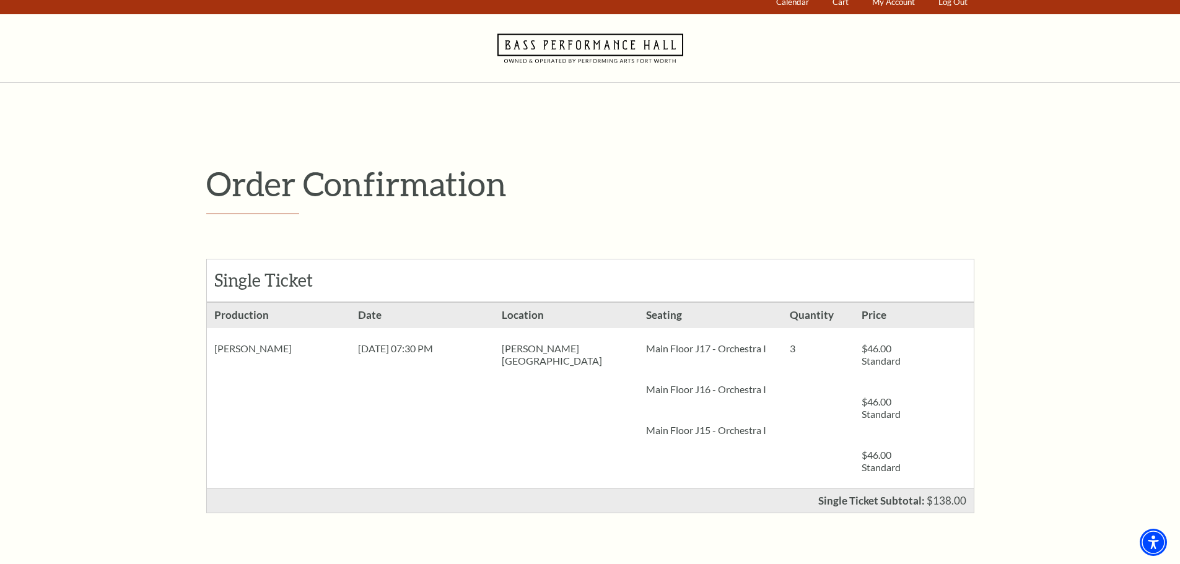
scroll to position [0, 0]
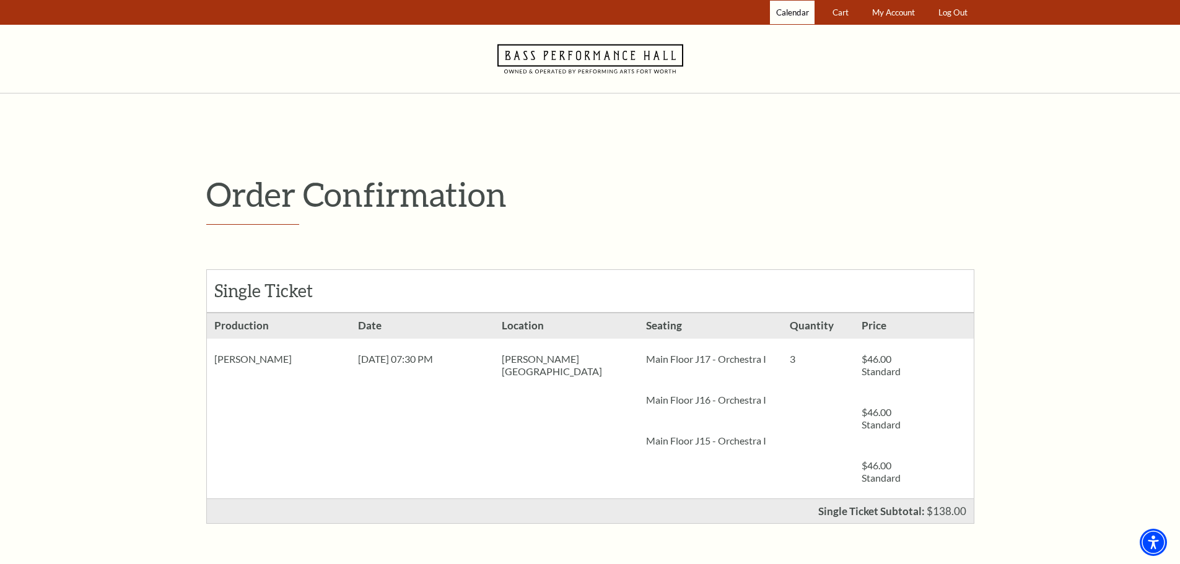
click at [792, 11] on span "Calendar" at bounding box center [792, 12] width 33 height 10
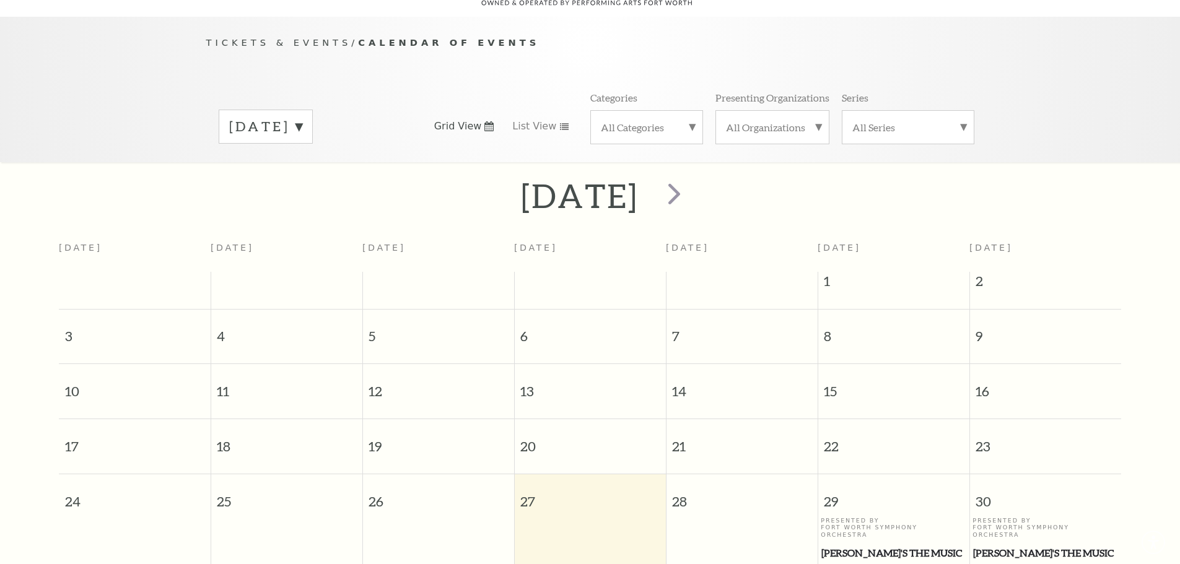
scroll to position [110, 0]
click at [692, 183] on span "next" at bounding box center [674, 192] width 35 height 35
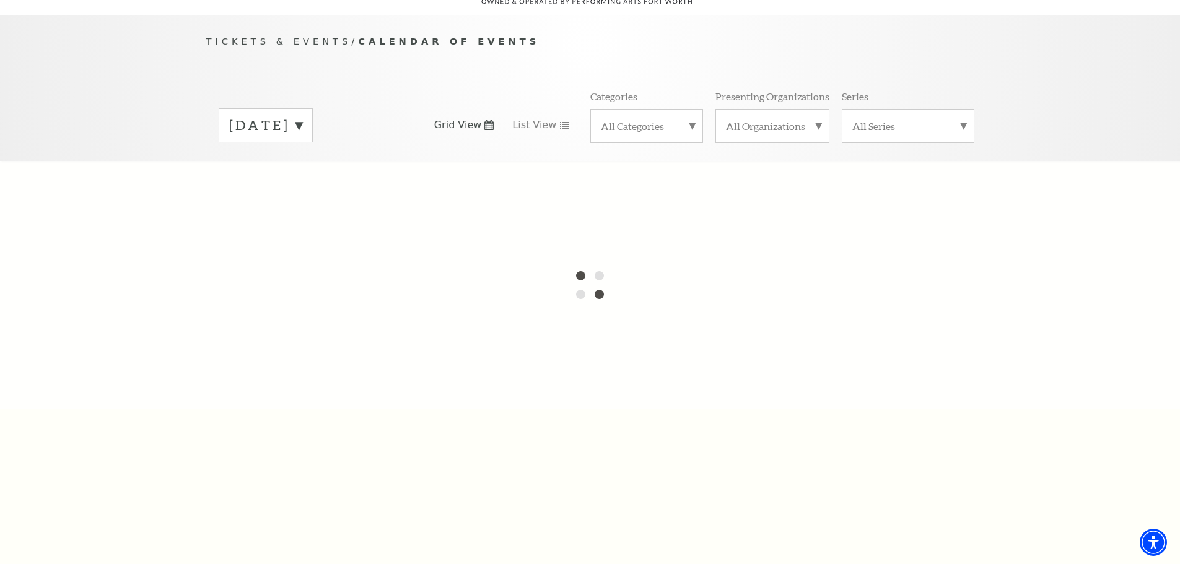
click at [719, 183] on div at bounding box center [590, 285] width 1180 height 248
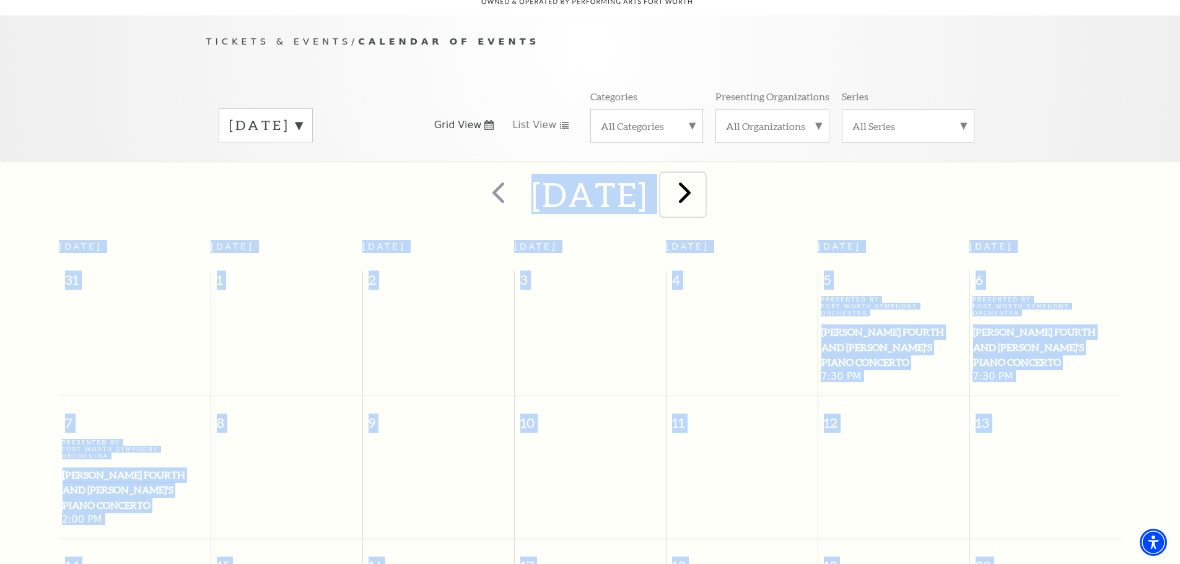
click at [702, 179] on span "next" at bounding box center [684, 192] width 35 height 35
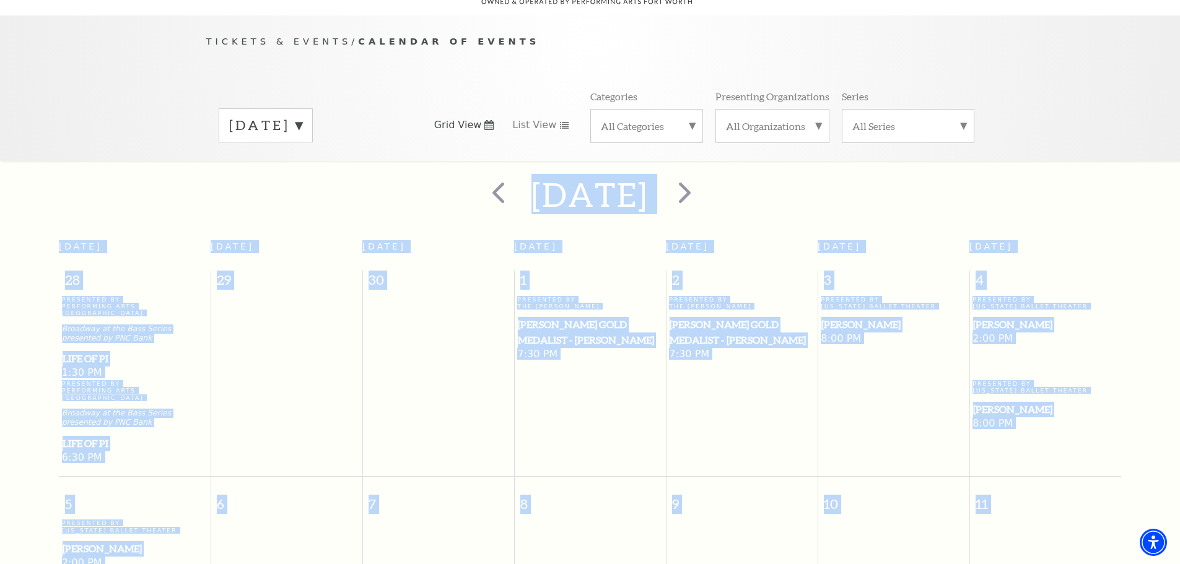
click at [700, 324] on span "[PERSON_NAME] Gold Medalist - [PERSON_NAME]" at bounding box center [742, 332] width 144 height 30
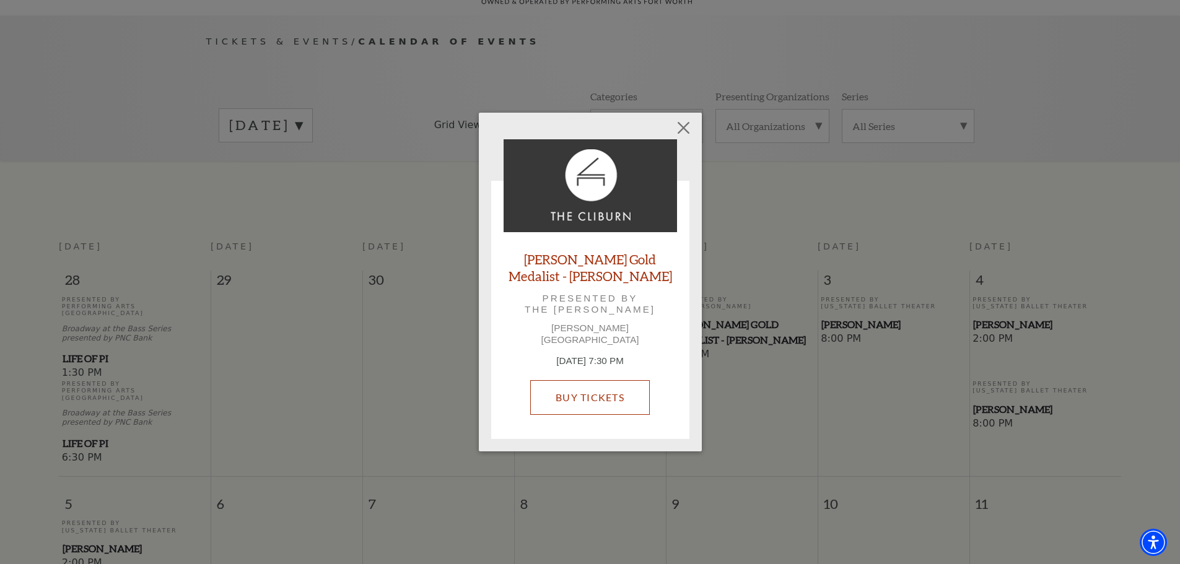
click at [592, 390] on link "Buy Tickets" at bounding box center [590, 397] width 120 height 35
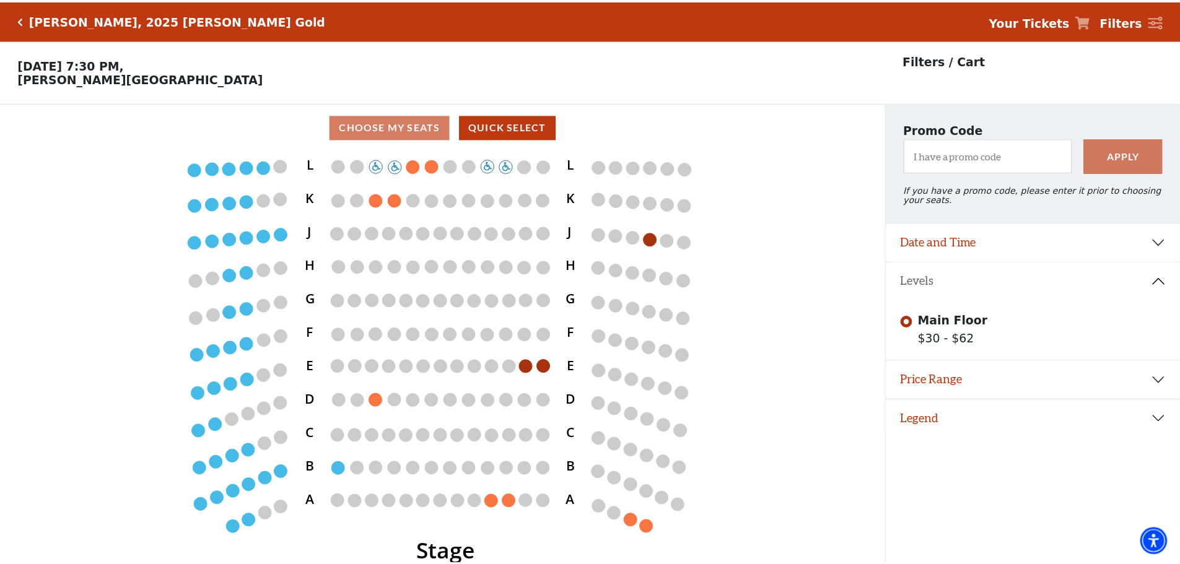
scroll to position [30, 0]
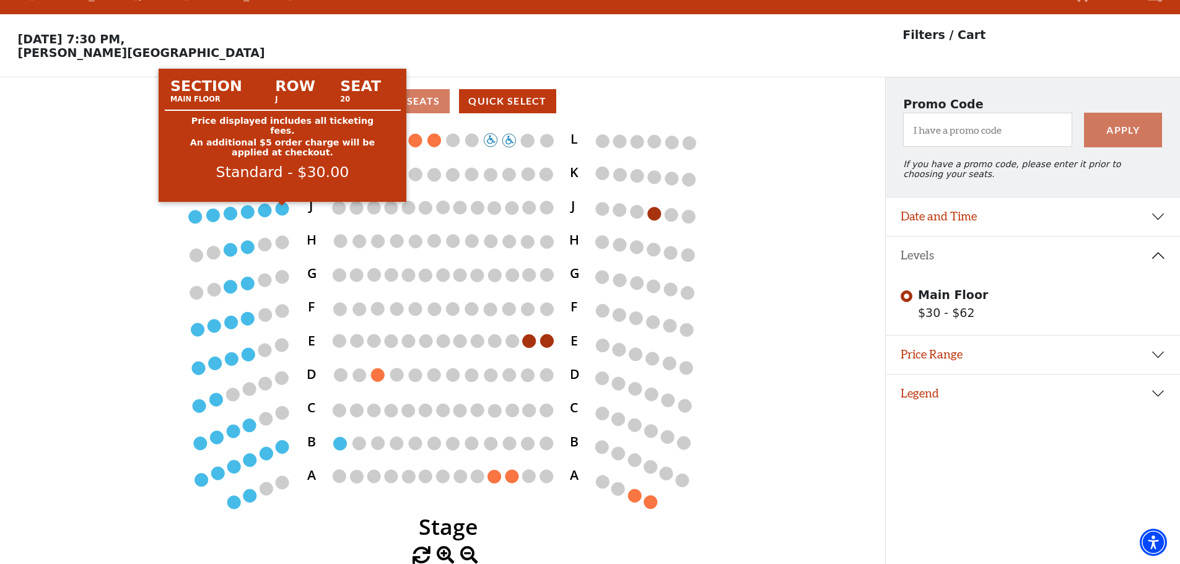
click at [283, 209] on circle at bounding box center [282, 208] width 13 height 13
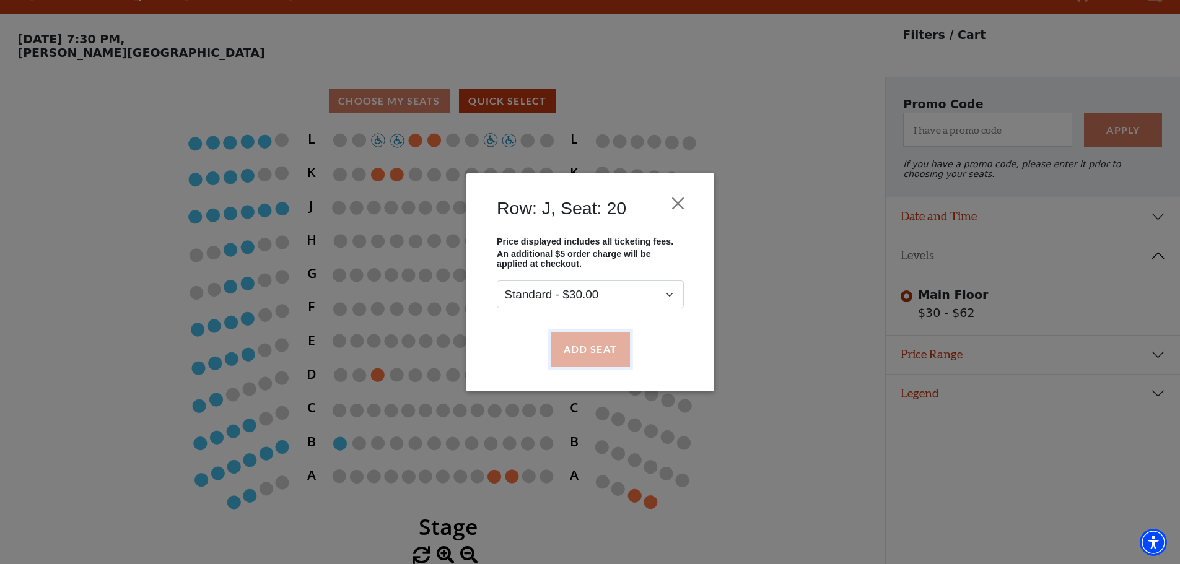
click at [586, 346] on button "Add Seat" at bounding box center [589, 349] width 79 height 35
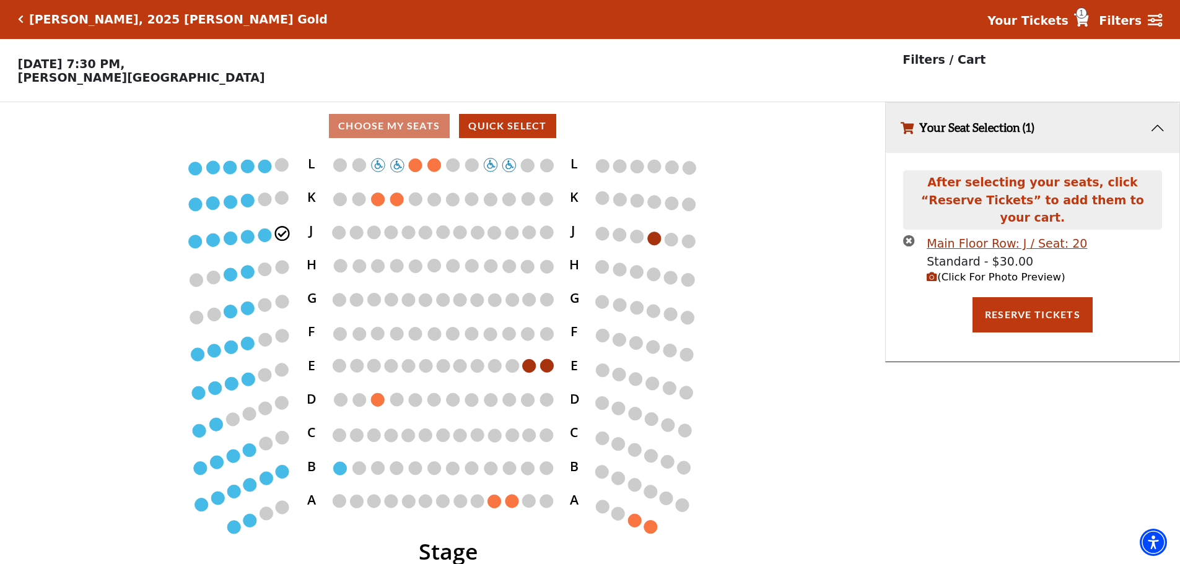
scroll to position [0, 0]
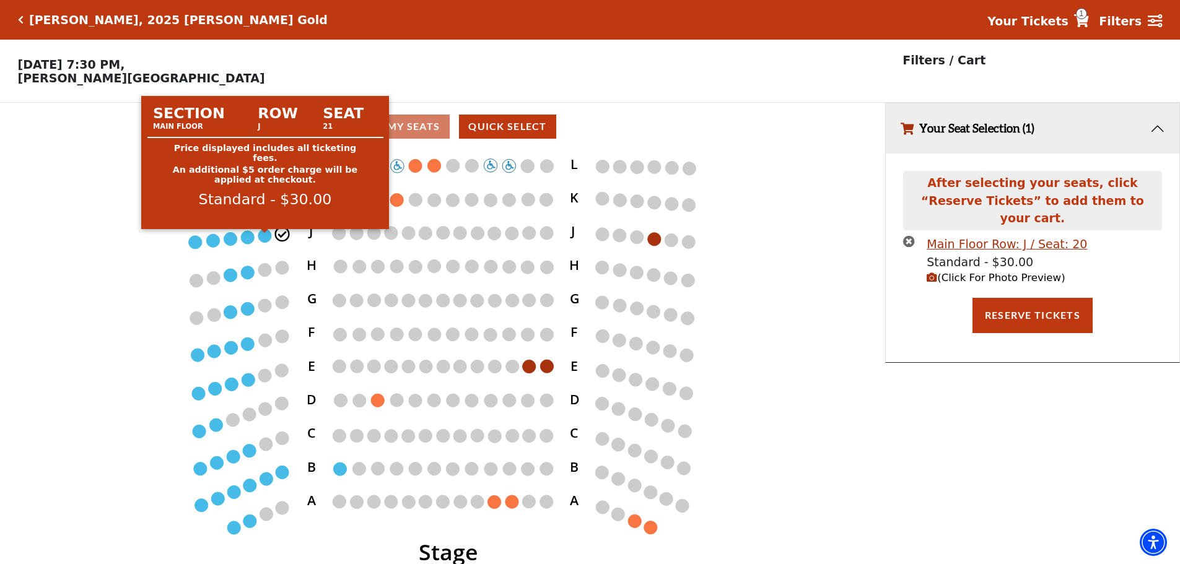
click at [266, 238] on circle at bounding box center [264, 235] width 13 height 13
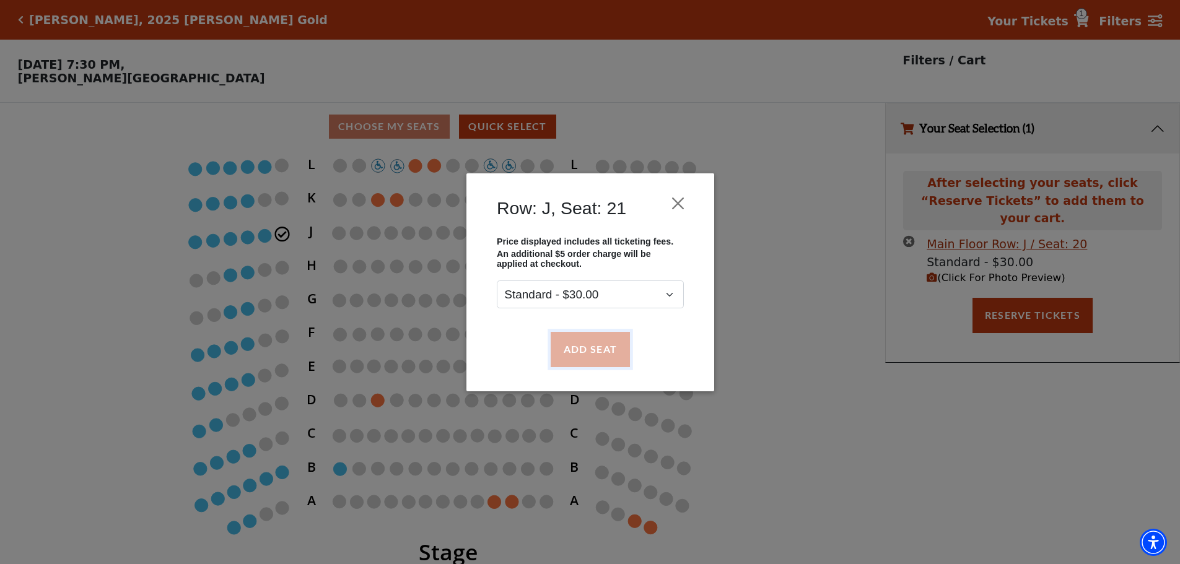
click at [593, 354] on button "Add Seat" at bounding box center [589, 349] width 79 height 35
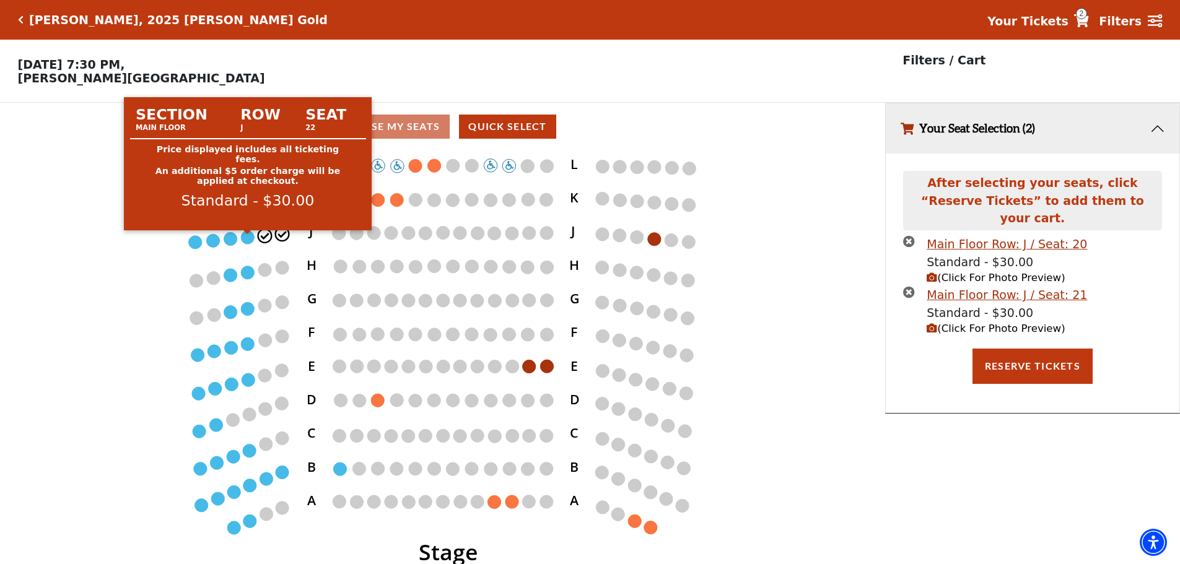
click at [245, 240] on circle at bounding box center [248, 236] width 13 height 13
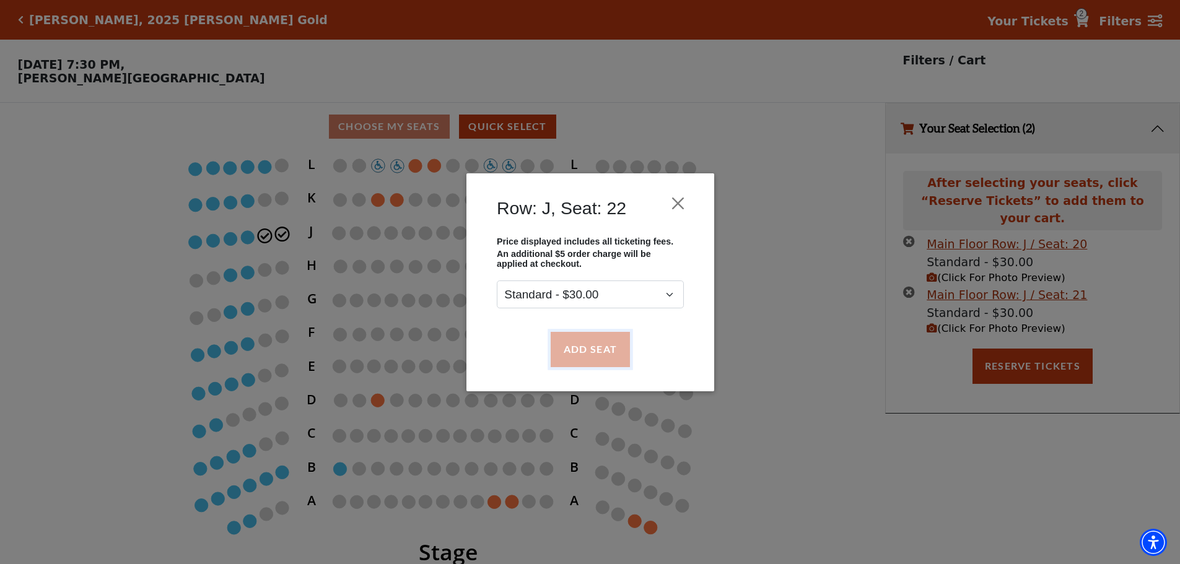
click at [595, 351] on button "Add Seat" at bounding box center [589, 349] width 79 height 35
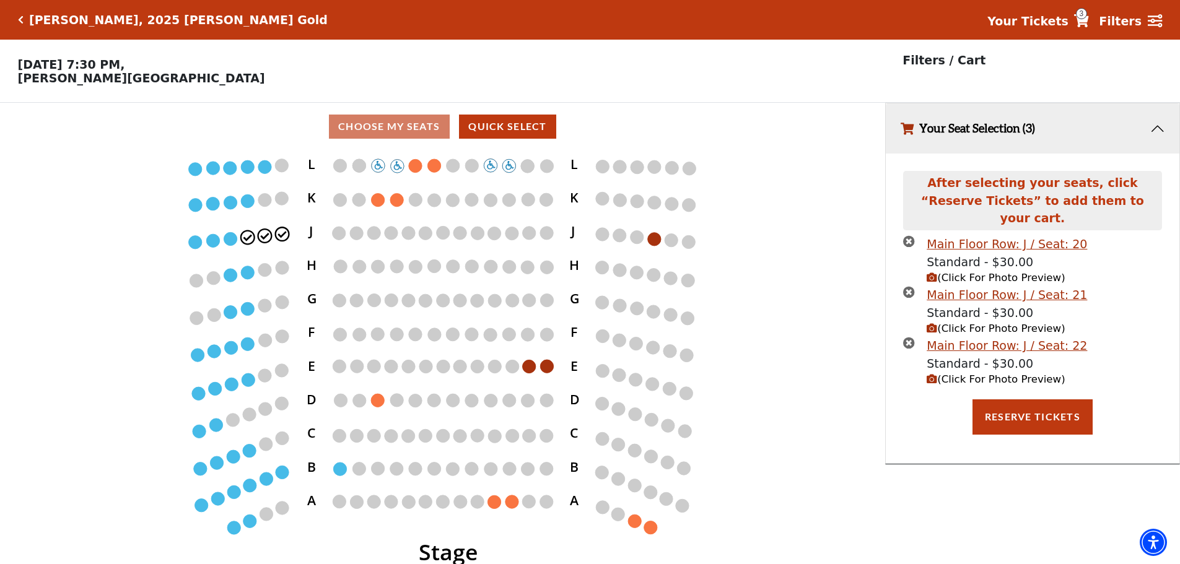
click at [933, 273] on icon "(Click For Photo Preview)" at bounding box center [932, 278] width 11 height 11
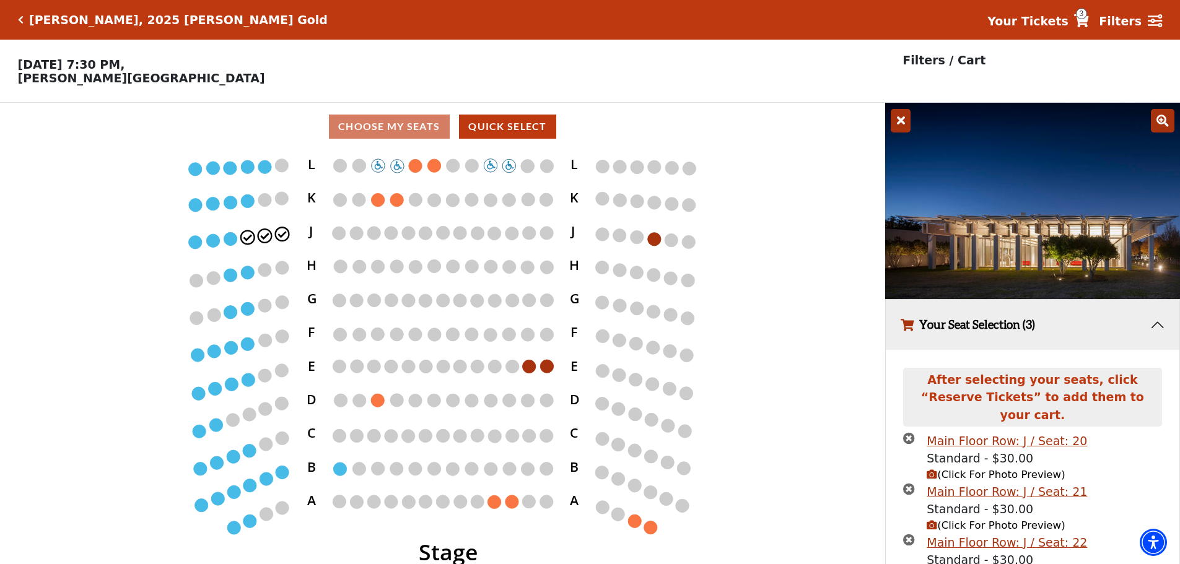
click at [815, 245] on icon "Stage L K J H G F E D C B A L K J H G F E D C B A" at bounding box center [442, 362] width 797 height 422
click at [935, 470] on icon "(Click For Photo Preview)" at bounding box center [932, 475] width 11 height 11
click at [930, 520] on icon "(Click For Photo Preview)" at bounding box center [932, 525] width 11 height 11
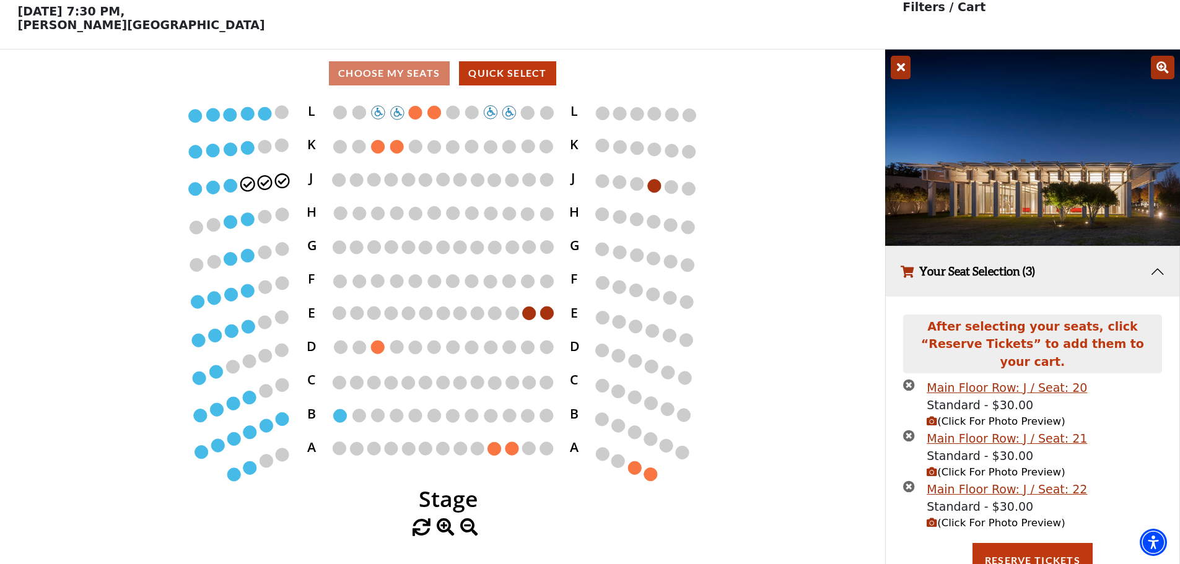
scroll to position [22, 0]
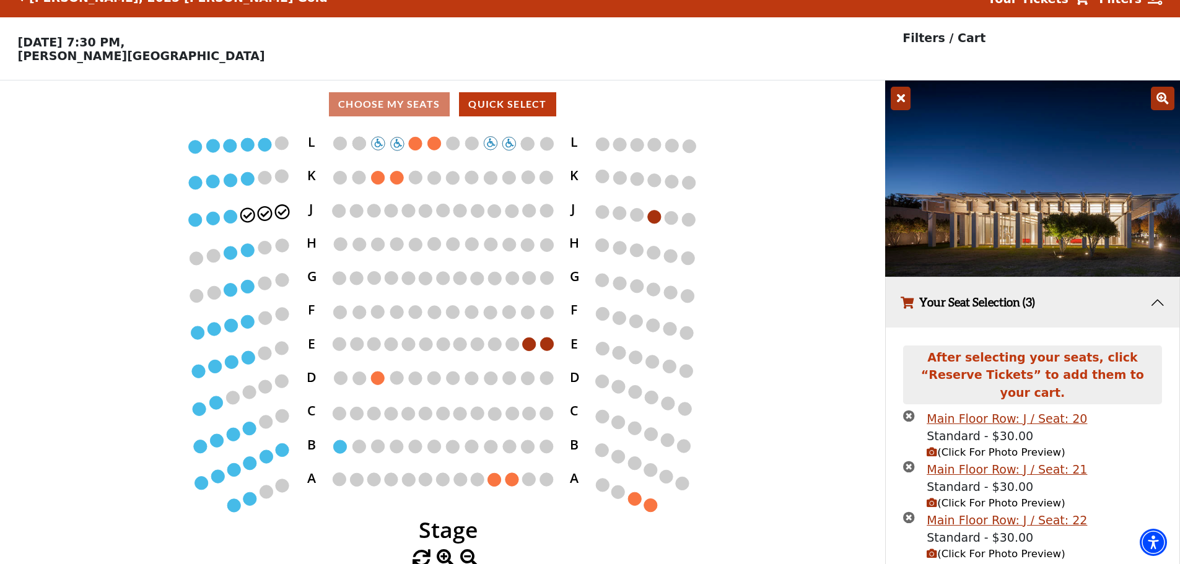
click at [1158, 306] on button "Your Seat Selection (3)" at bounding box center [1033, 303] width 294 height 50
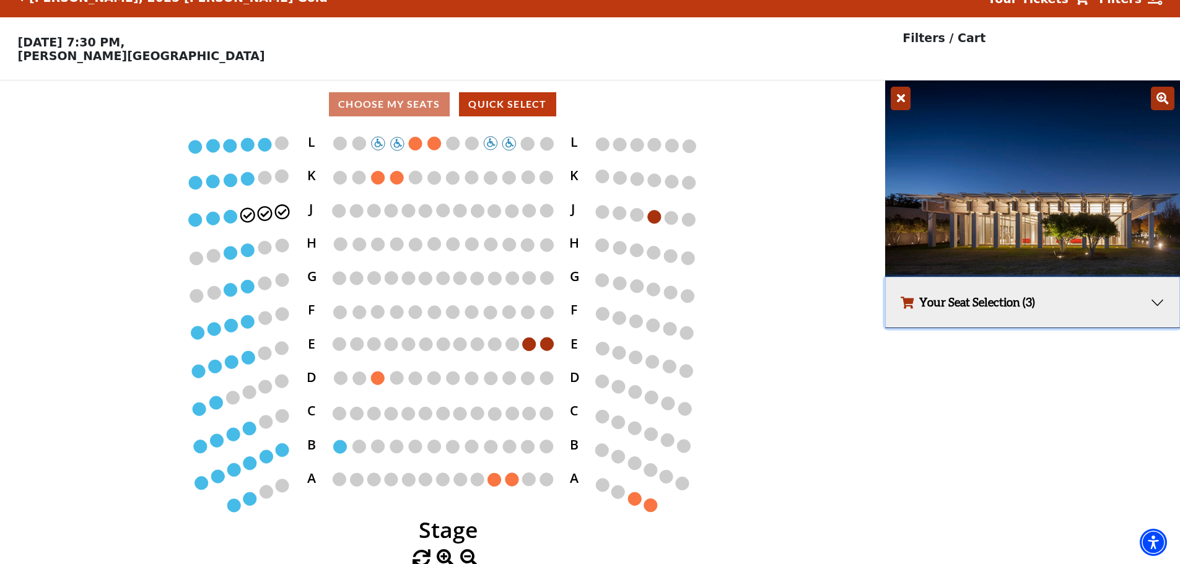
click at [1155, 306] on button "Your Seat Selection (3)" at bounding box center [1033, 303] width 294 height 50
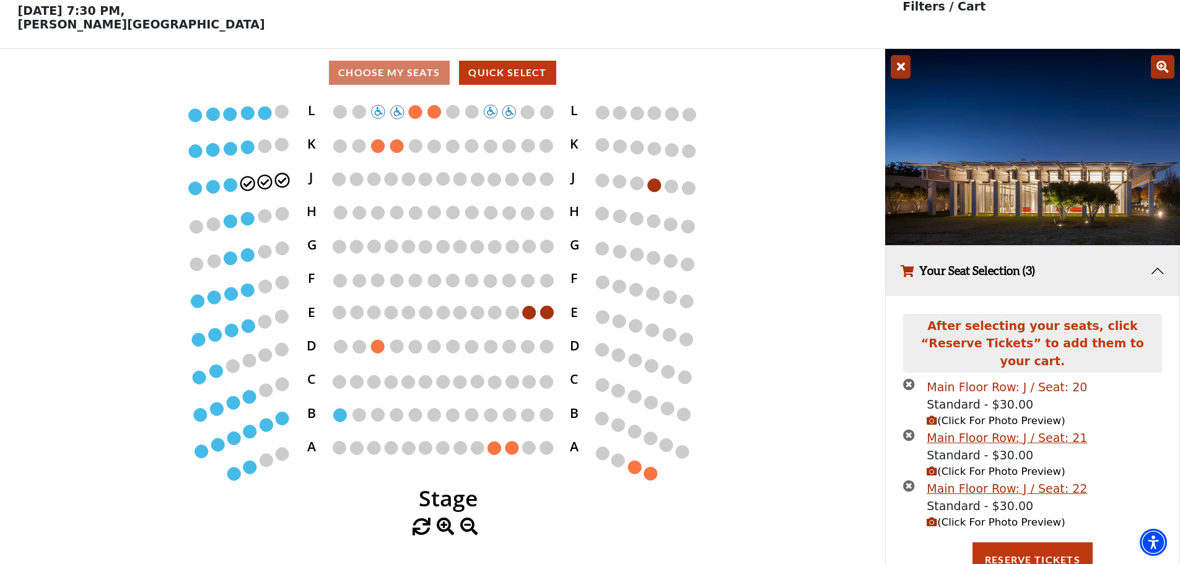
scroll to position [84, 0]
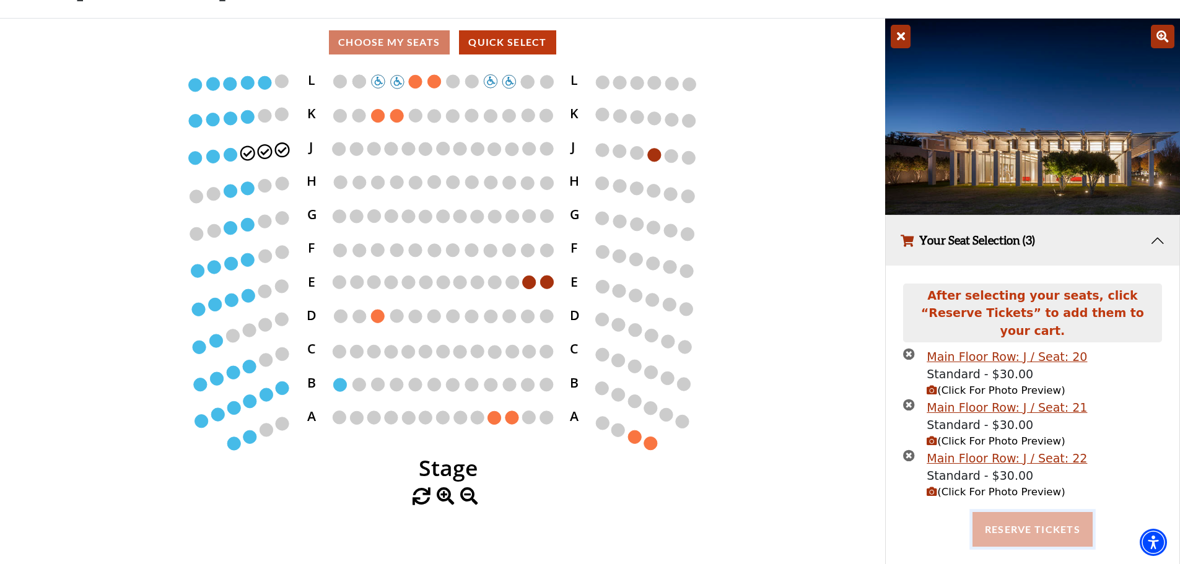
click at [1031, 514] on button "Reserve Tickets" at bounding box center [1033, 529] width 120 height 35
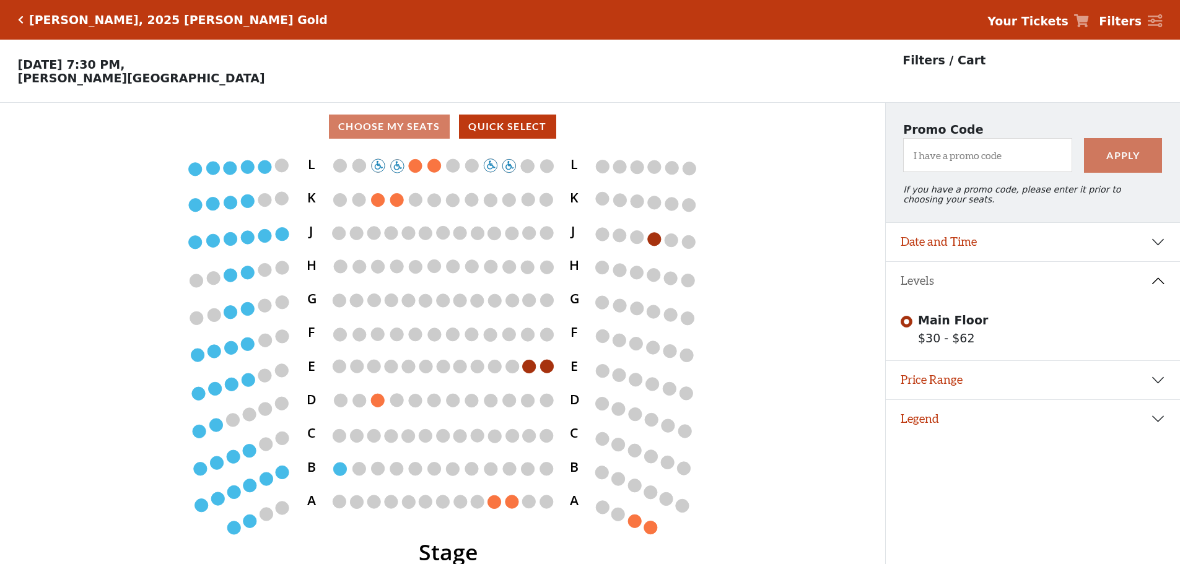
scroll to position [30, 0]
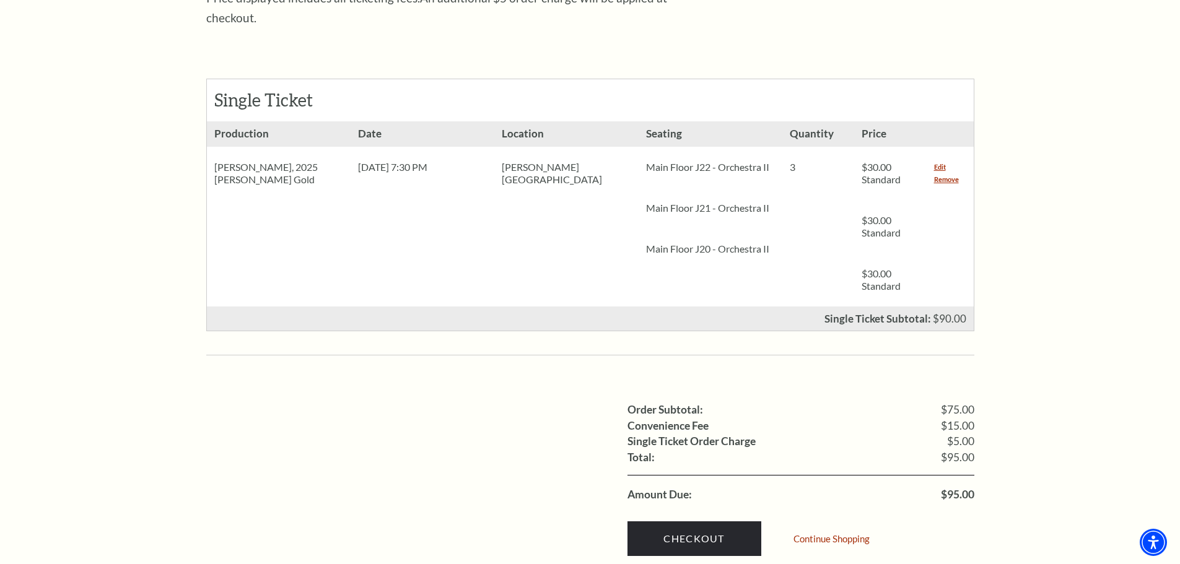
scroll to position [558, 0]
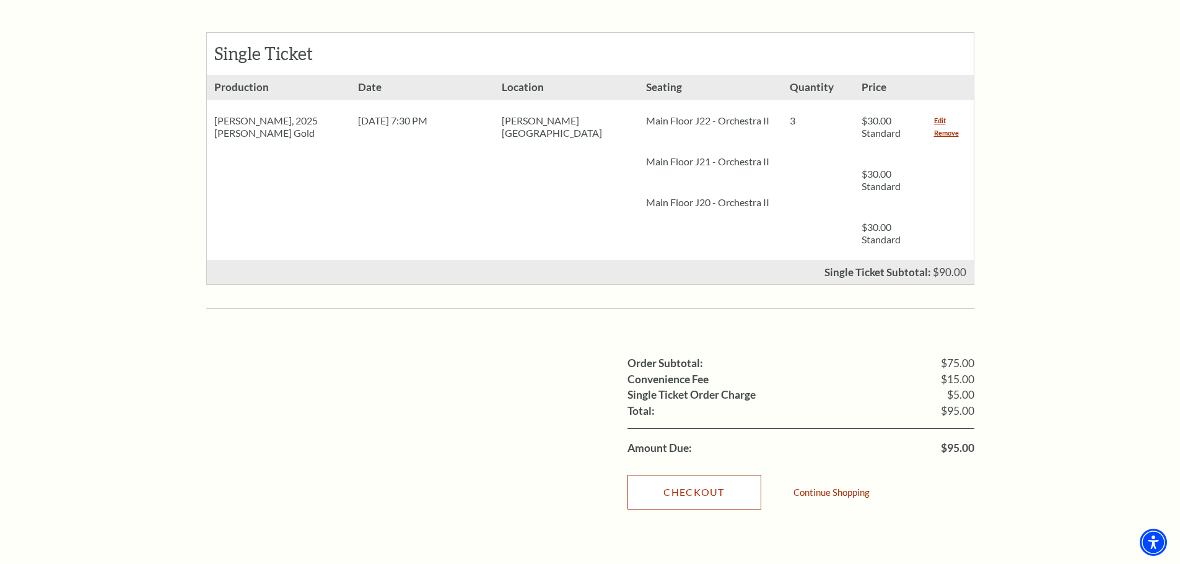
click at [698, 475] on link "Checkout" at bounding box center [695, 492] width 134 height 35
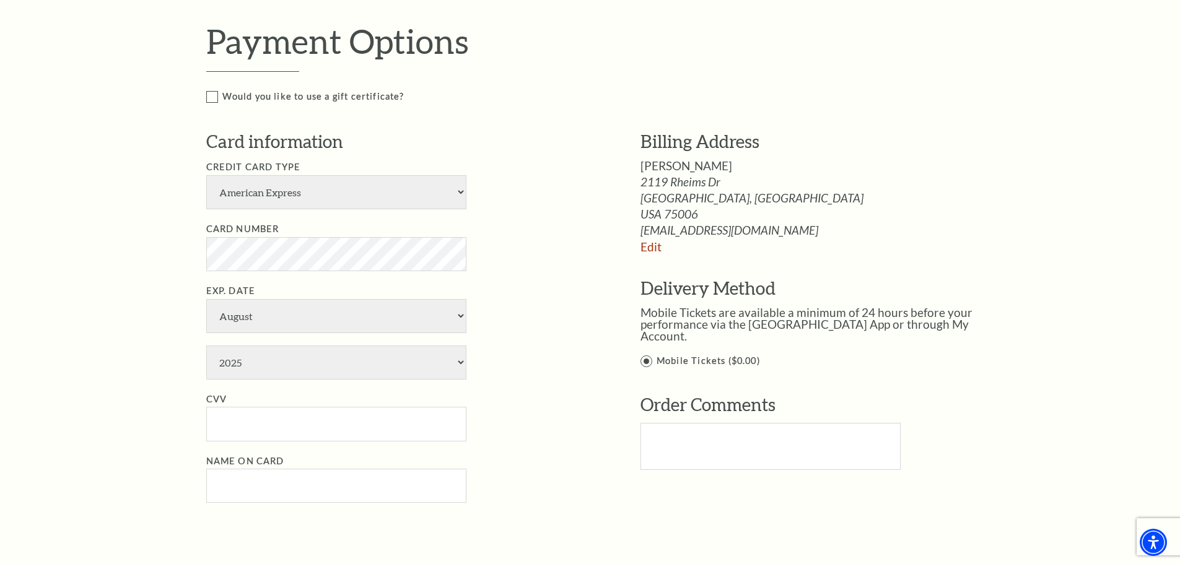
scroll to position [619, 0]
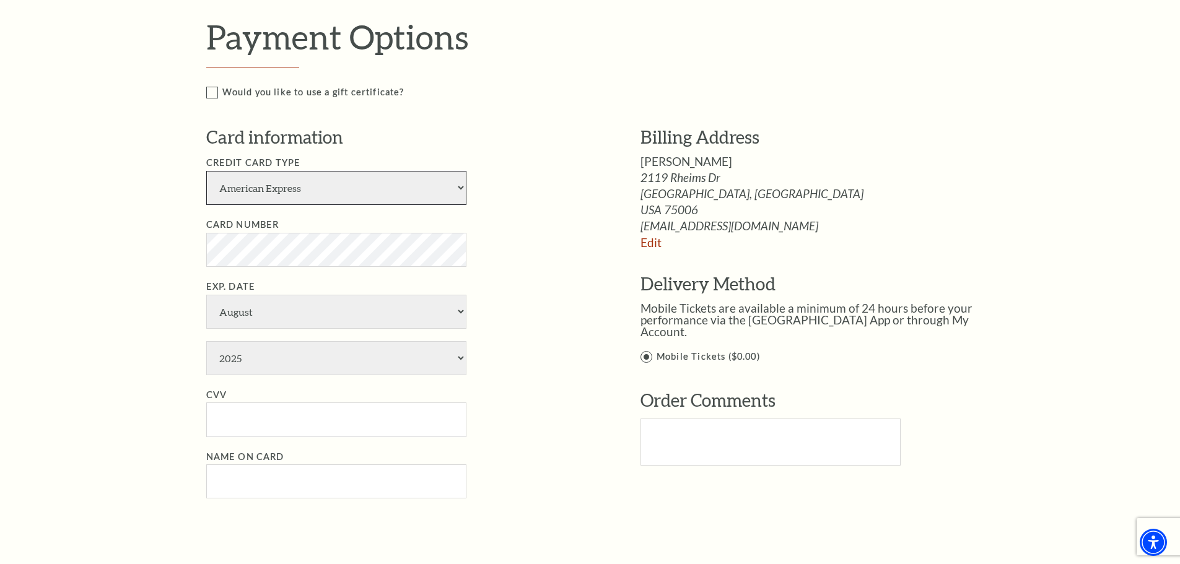
click at [460, 185] on select "American Express Visa Master Card Discover" at bounding box center [336, 188] width 260 height 34
select select "24"
click at [206, 171] on select "American Express Visa Master Card Discover" at bounding box center [336, 188] width 260 height 34
click at [253, 305] on select "January February March April May June July August September October November De…" at bounding box center [336, 312] width 260 height 34
select select "7"
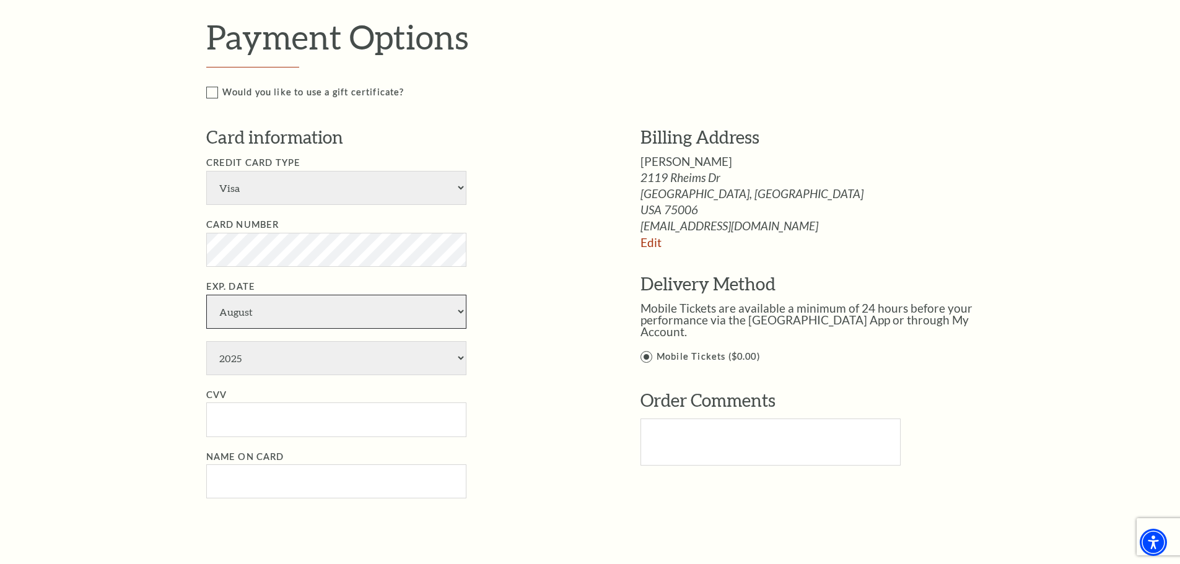
click at [206, 295] on select "January February March April May June July August September October November De…" at bounding box center [336, 312] width 260 height 34
click at [243, 355] on select "2025 2026 2027 2028 2029 2030 2031 2032 2033 2034" at bounding box center [336, 358] width 260 height 34
select select "2028"
click at [206, 341] on select "2025 2026 2027 2028 2029 2030 2031 2032 2033 2034" at bounding box center [336, 358] width 260 height 34
click at [230, 420] on input "CVV" at bounding box center [336, 420] width 260 height 34
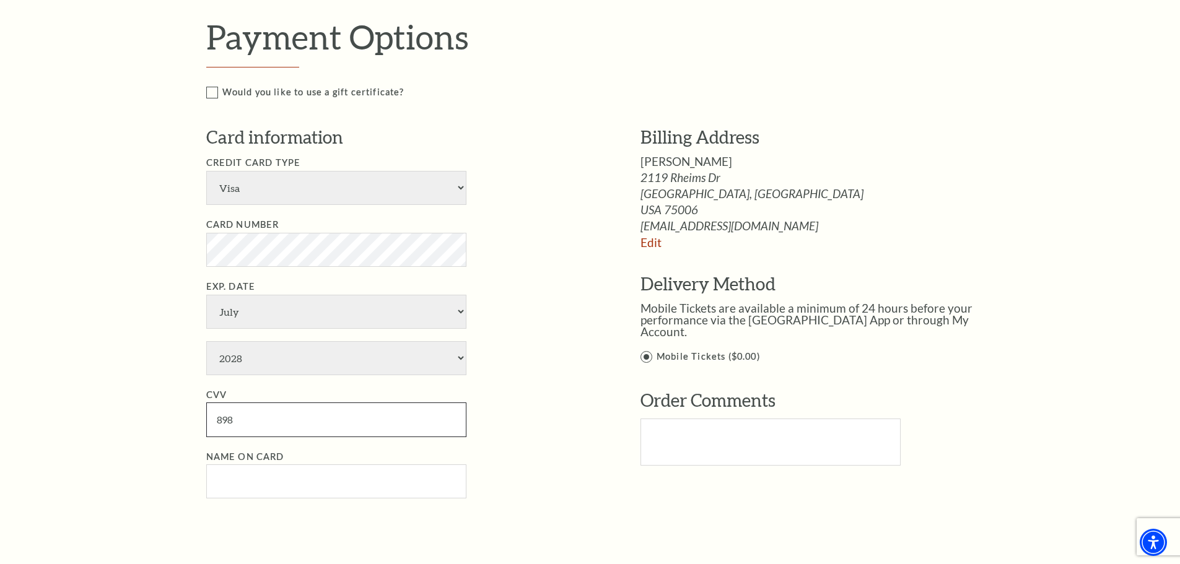
type input "898"
click at [225, 485] on input "Name on Card" at bounding box center [336, 482] width 260 height 34
type input "Howard V Fisher"
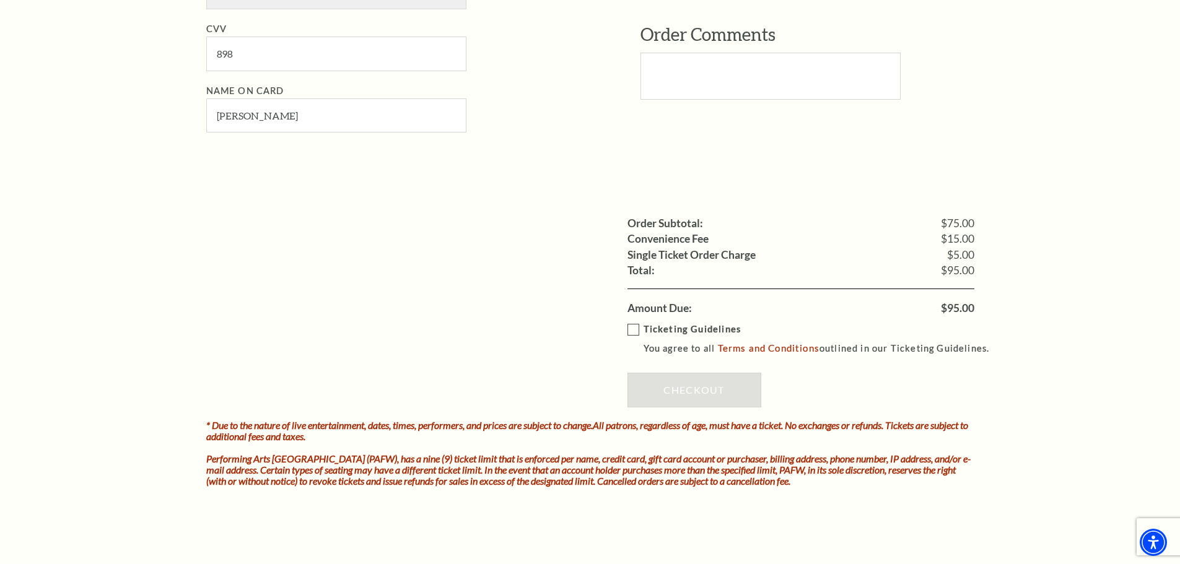
scroll to position [991, 0]
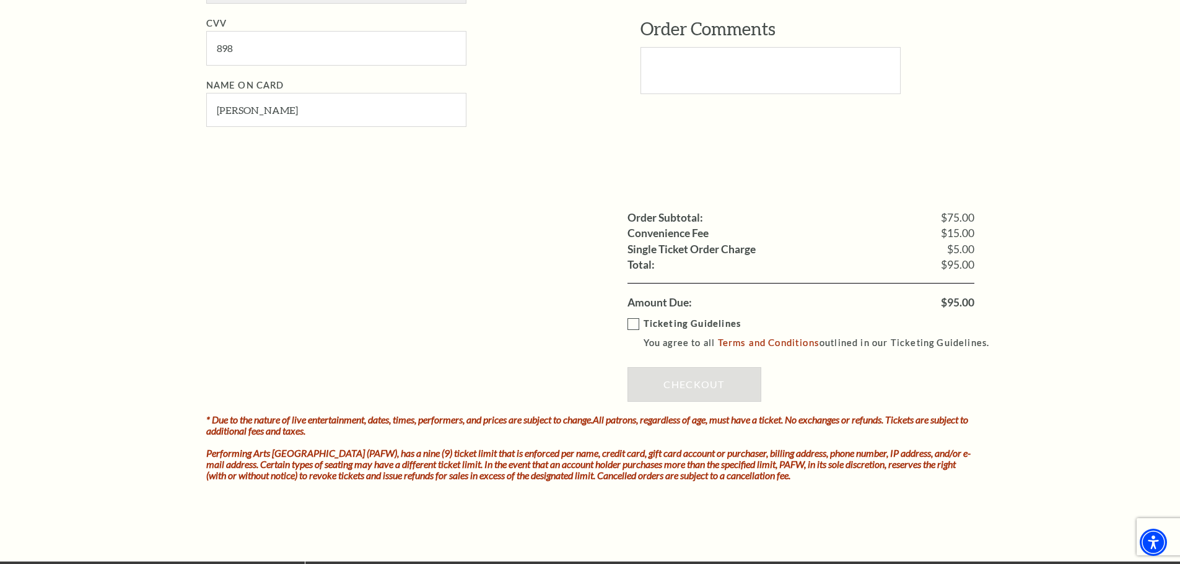
click at [631, 323] on label "Ticketing Guidelines You agree to all Terms and Conditions outlined in our Tick…" at bounding box center [815, 334] width 374 height 34
click at [0, 0] on input "Ticketing Guidelines You agree to all Terms and Conditions outlined in our Tick…" at bounding box center [0, 0] width 0 height 0
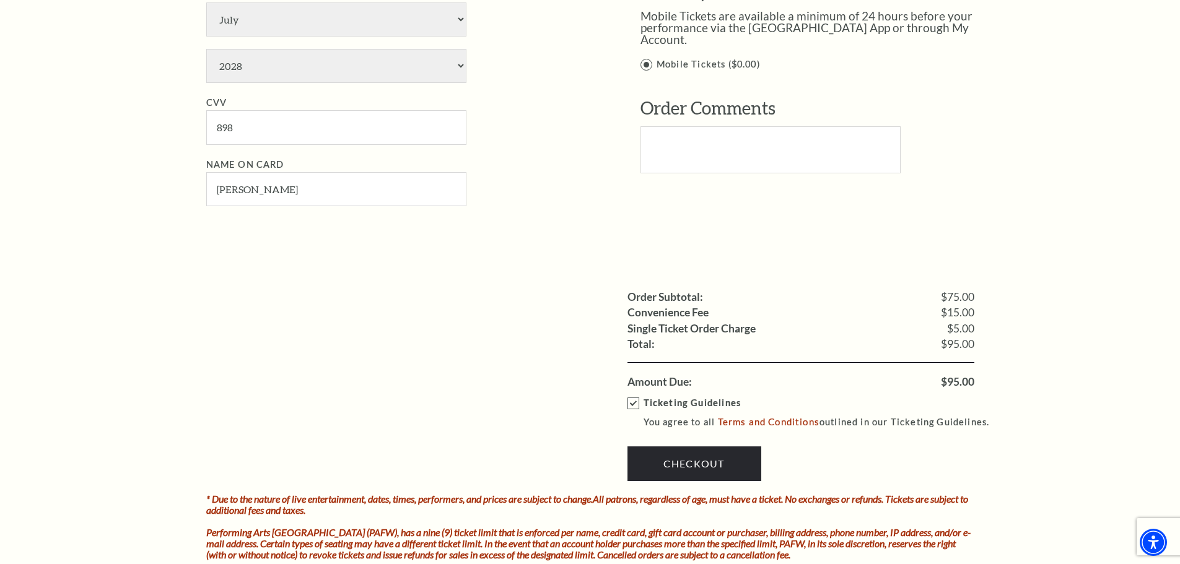
scroll to position [929, 0]
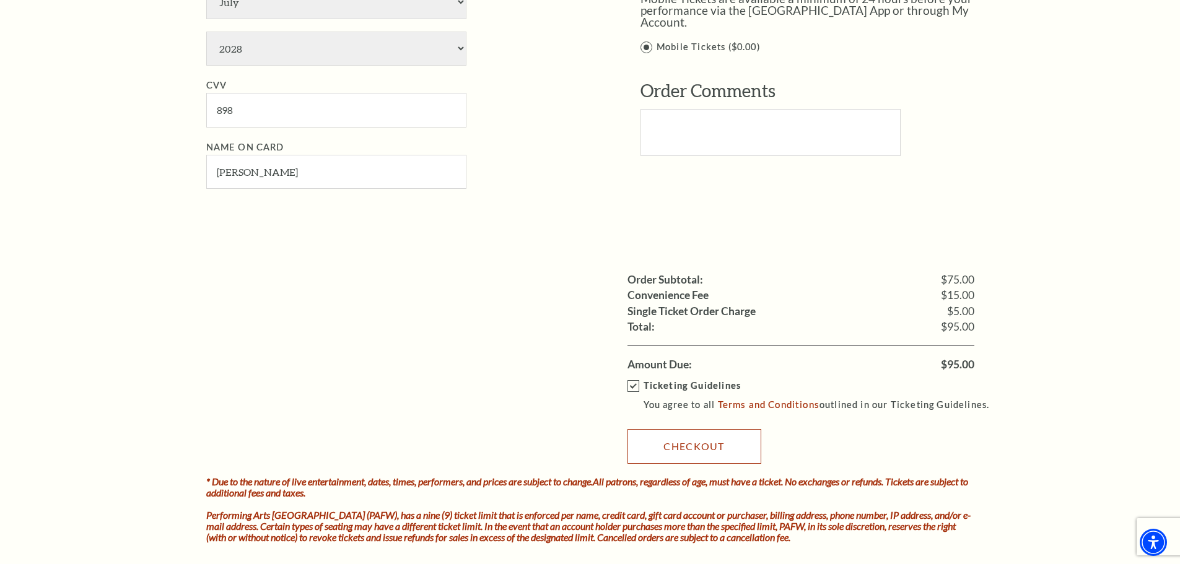
click at [695, 442] on link "Checkout" at bounding box center [695, 446] width 134 height 35
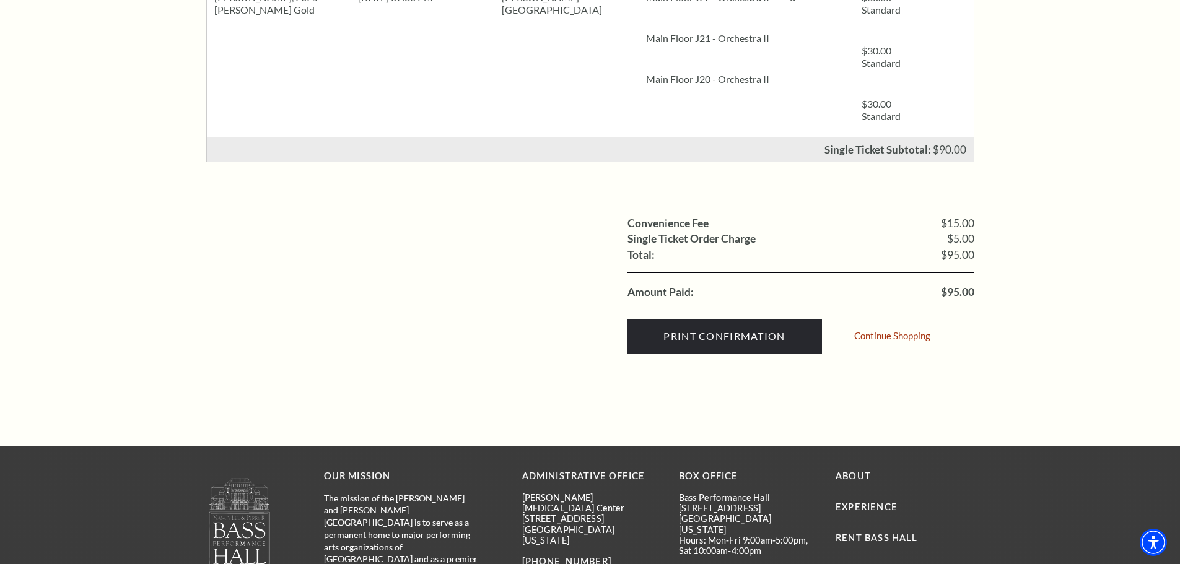
scroll to position [372, 0]
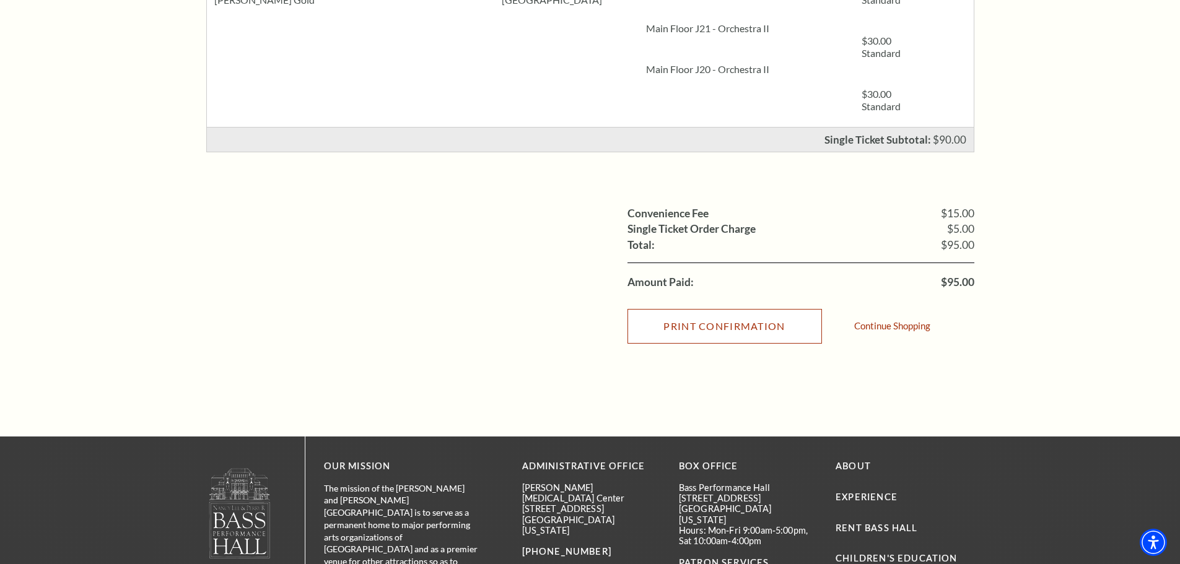
click at [710, 328] on input "Print Confirmation" at bounding box center [725, 326] width 195 height 35
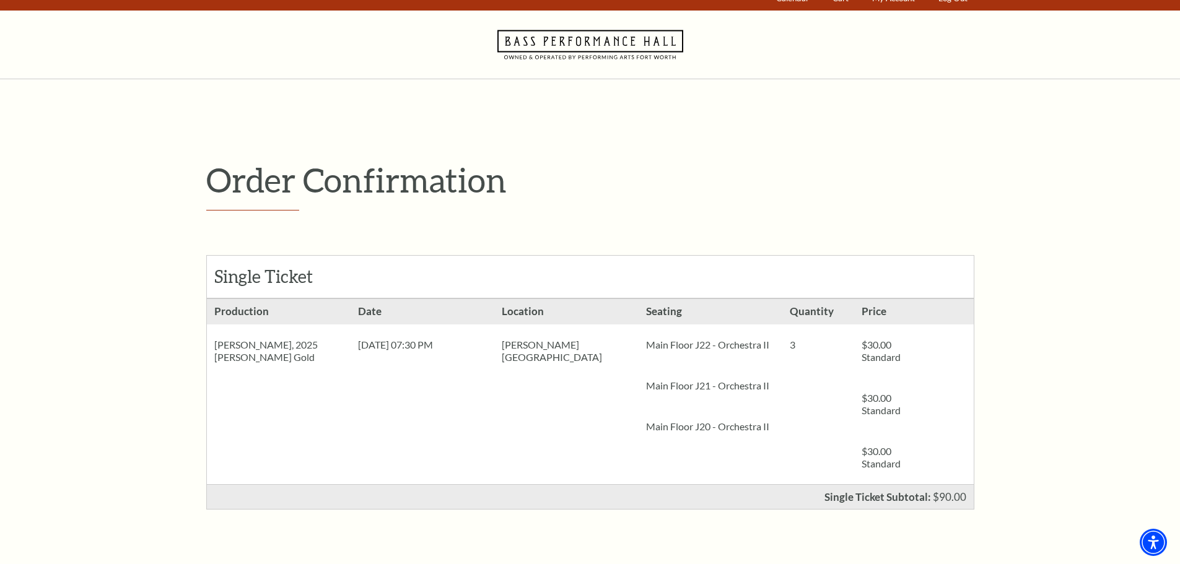
scroll to position [0, 0]
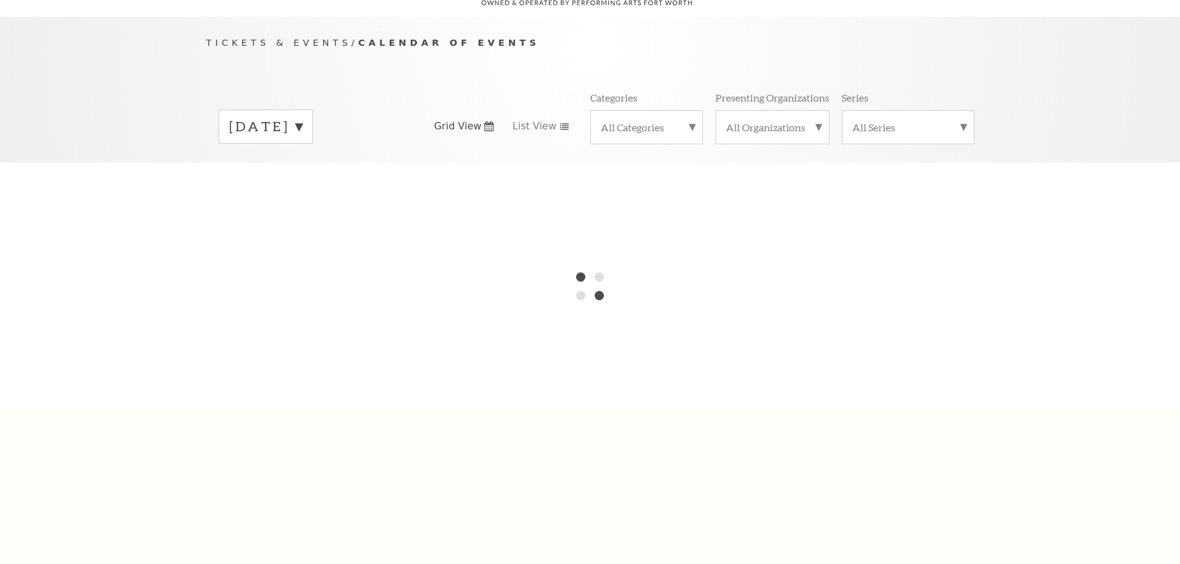
scroll to position [110, 0]
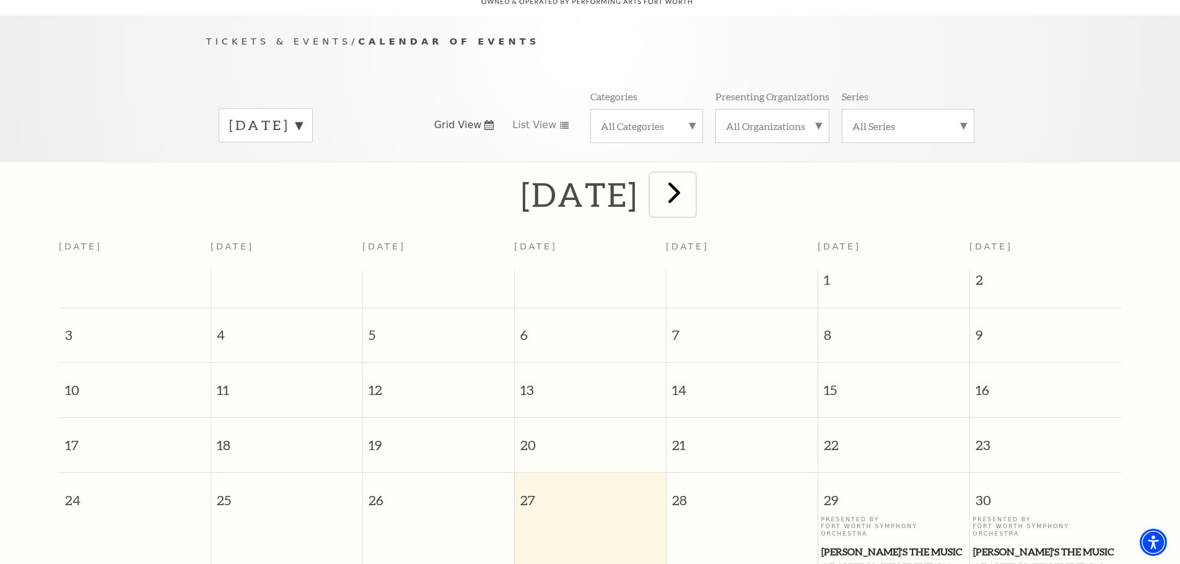
click at [692, 183] on span "next" at bounding box center [674, 192] width 35 height 35
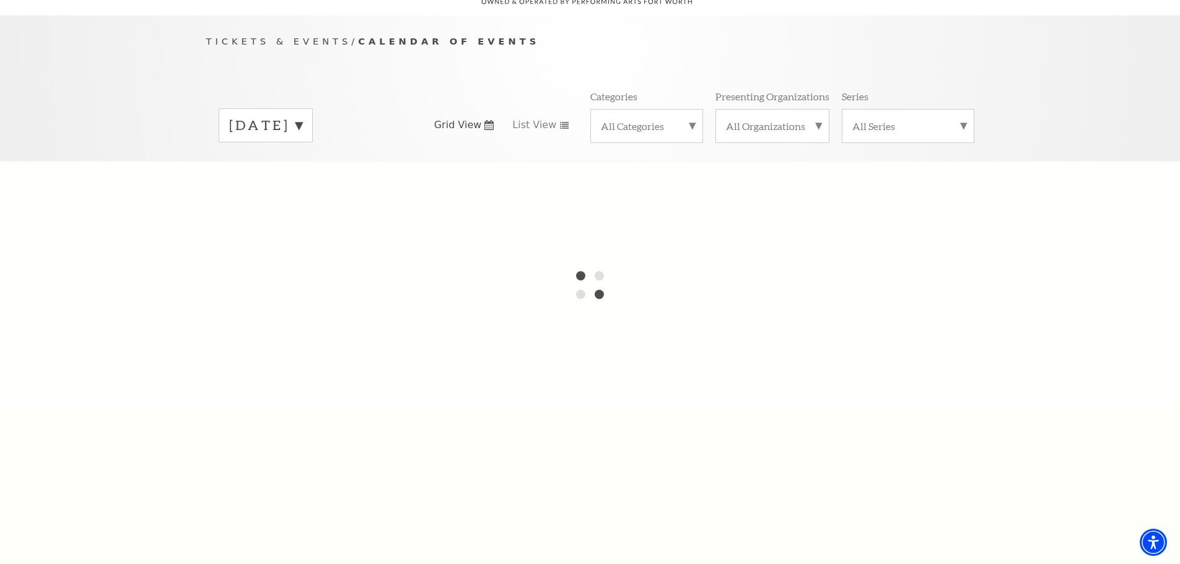
click at [717, 183] on div at bounding box center [590, 285] width 1180 height 248
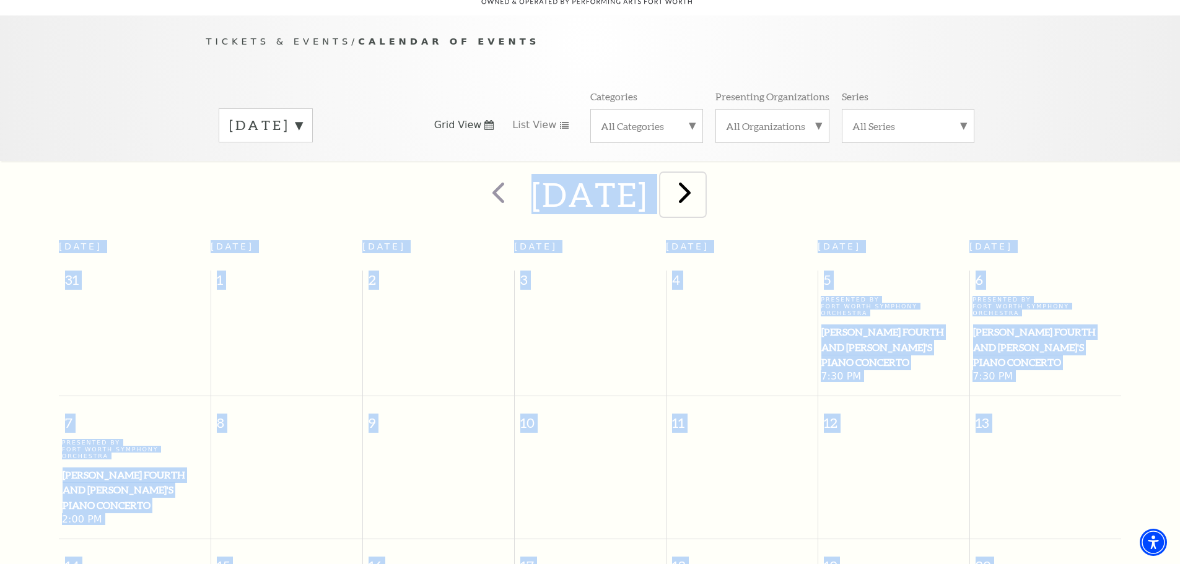
click at [702, 179] on span "next" at bounding box center [684, 192] width 35 height 35
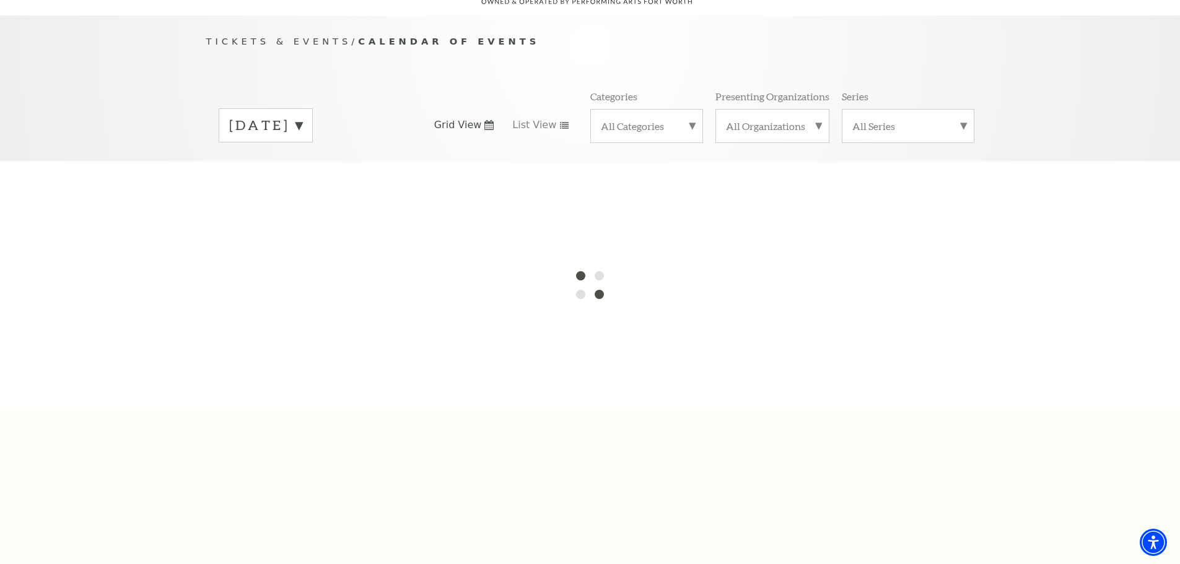
click at [302, 116] on label "September 2025" at bounding box center [265, 125] width 73 height 19
click at [292, 316] on div at bounding box center [590, 285] width 1180 height 248
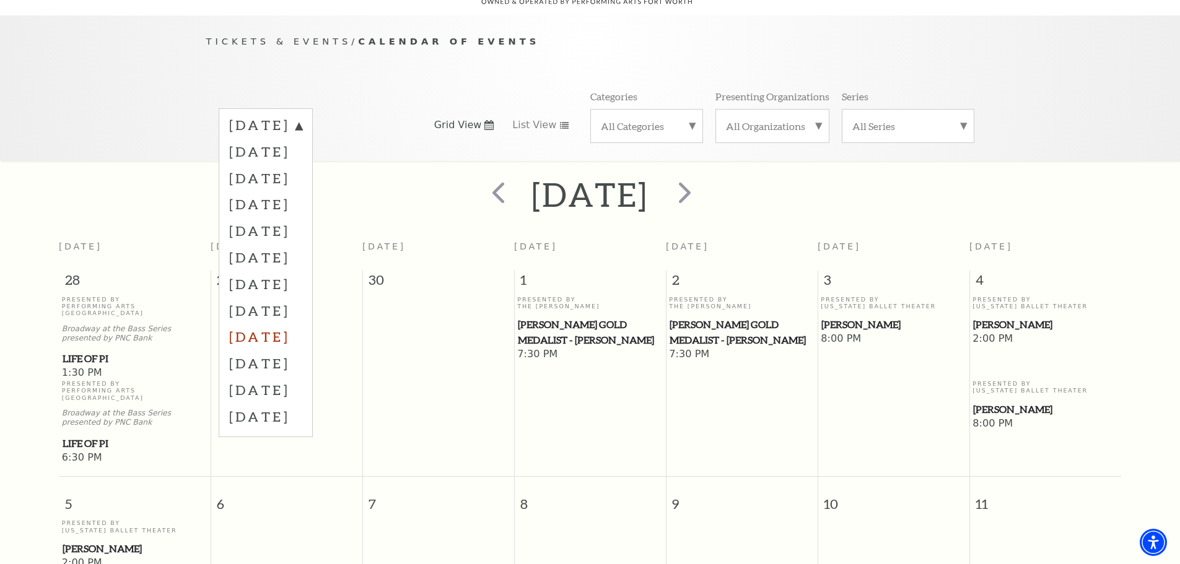
click at [285, 323] on label "April 2026" at bounding box center [265, 336] width 73 height 27
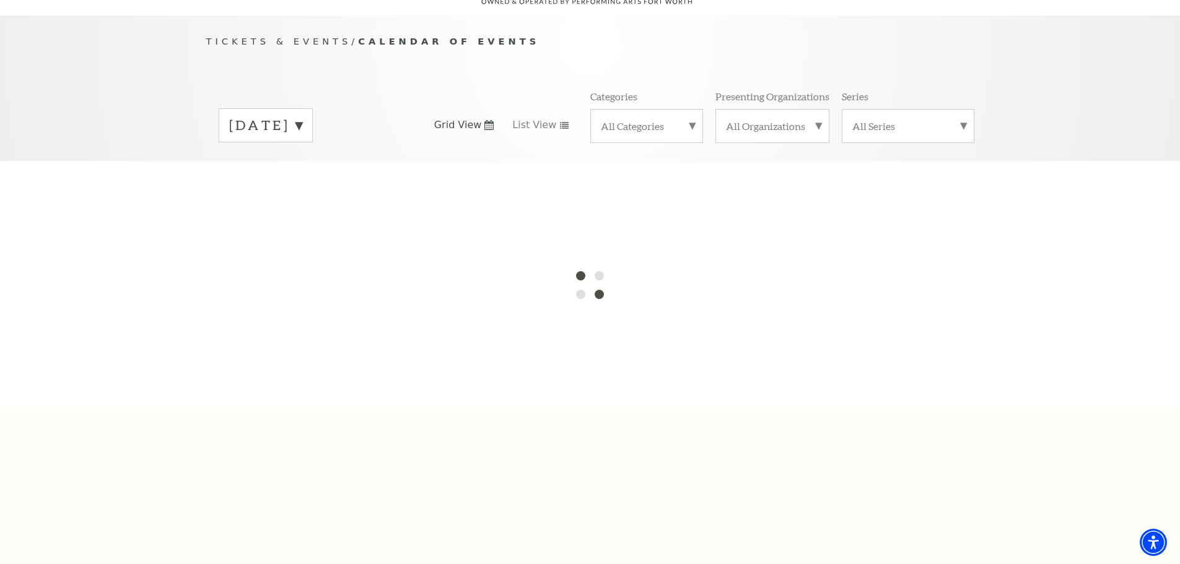
click at [302, 116] on label "October 2025" at bounding box center [265, 125] width 73 height 19
click at [817, 120] on label "All Organizations" at bounding box center [772, 126] width 93 height 13
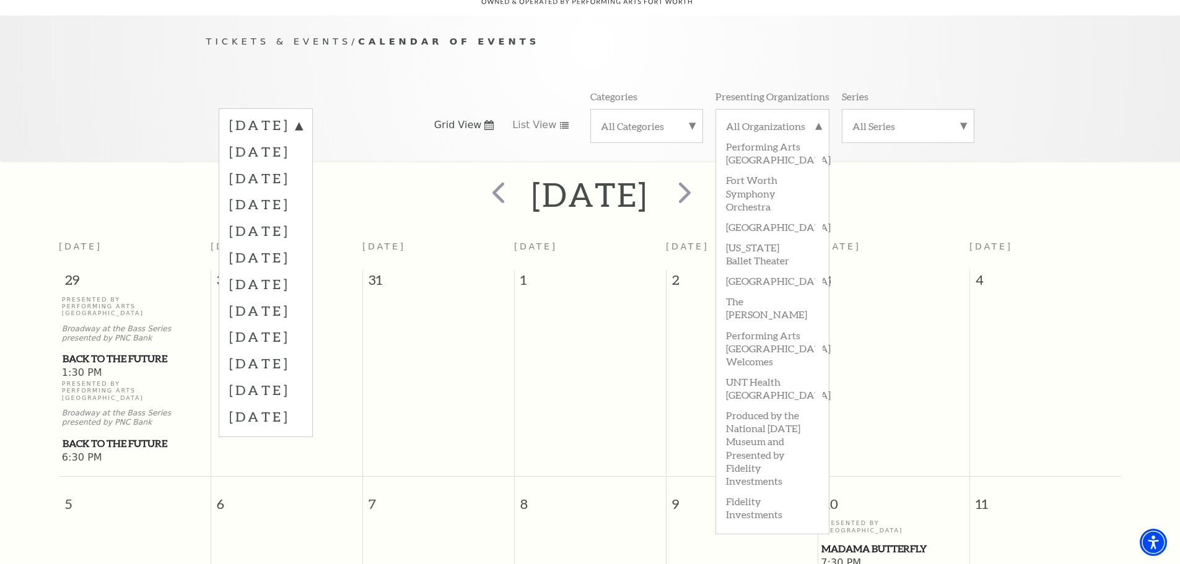
click at [609, 34] on p "Tickets & Events / Calendar of Events" at bounding box center [590, 41] width 768 height 15
click at [1074, 88] on div "Tickets & Events / Calendar of Events August 2025 September 2025 October 2025 N…" at bounding box center [590, 88] width 1180 height 146
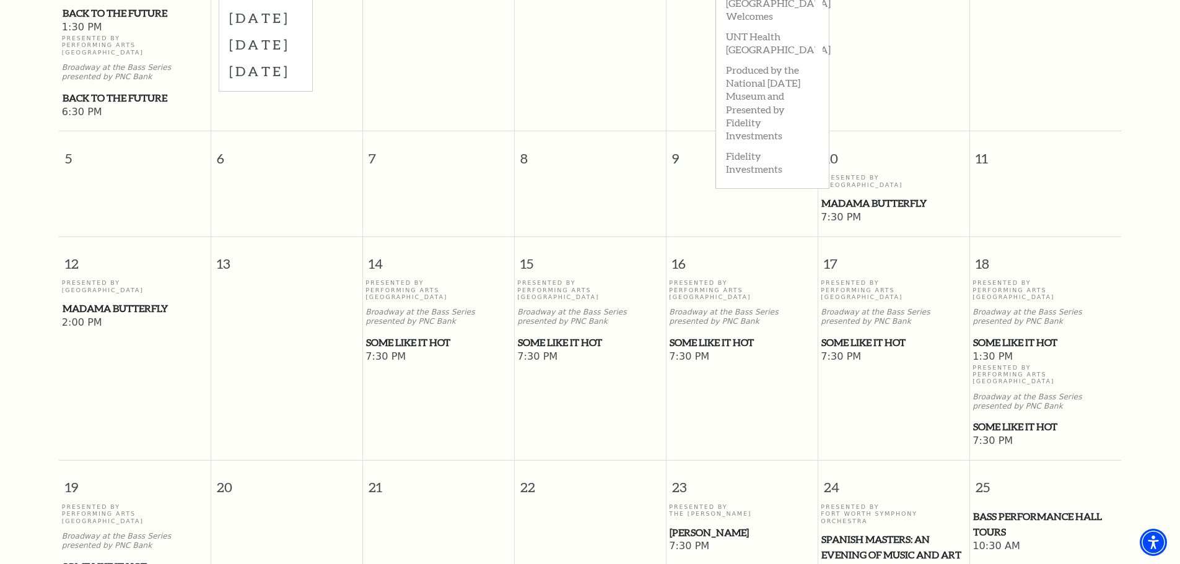
scroll to position [481, 0]
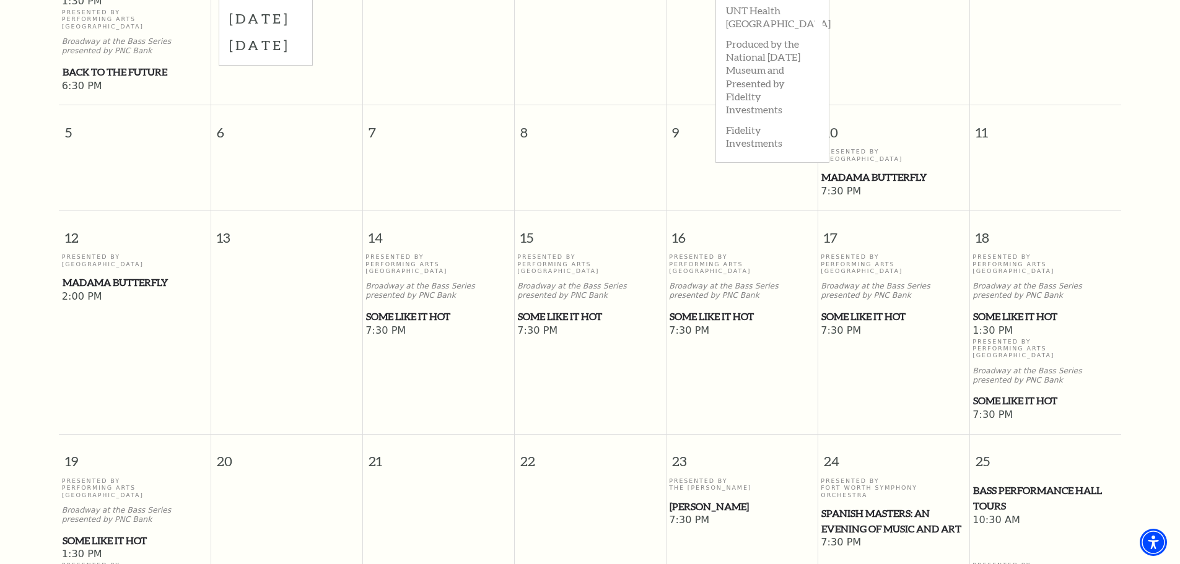
click at [685, 499] on span "[PERSON_NAME]" at bounding box center [742, 506] width 144 height 15
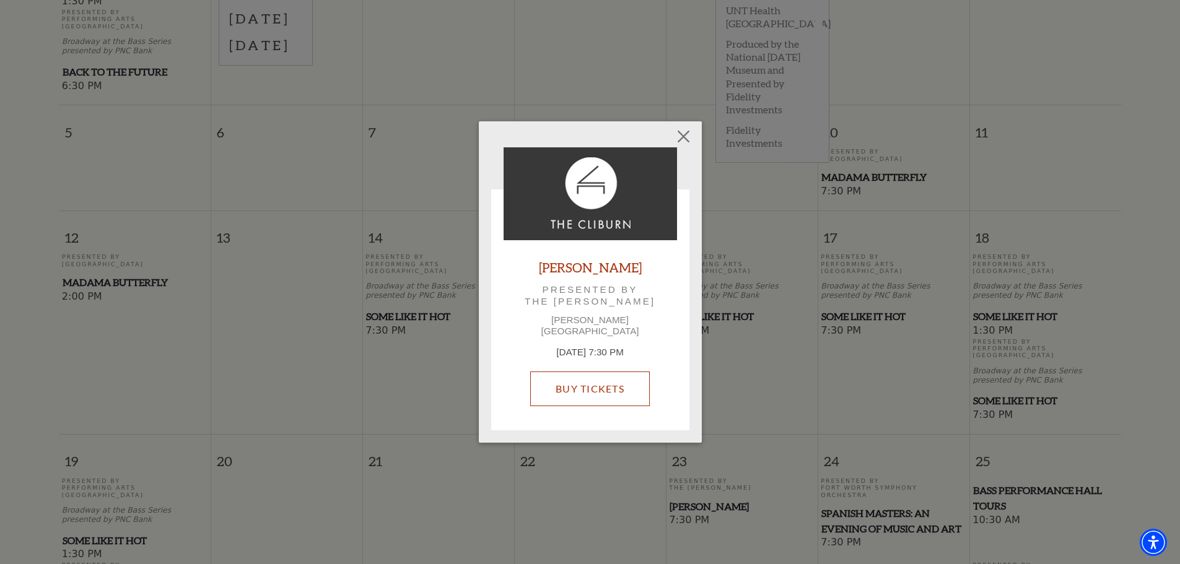
click at [575, 382] on link "Buy Tickets" at bounding box center [590, 389] width 120 height 35
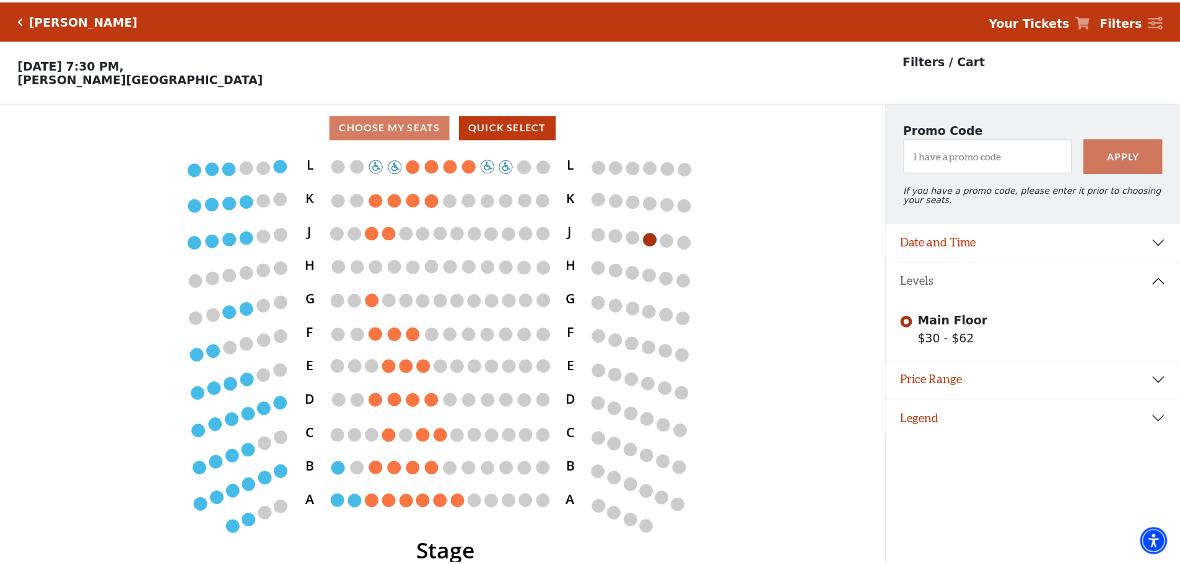
scroll to position [30, 0]
